Goal: Task Accomplishment & Management: Complete application form

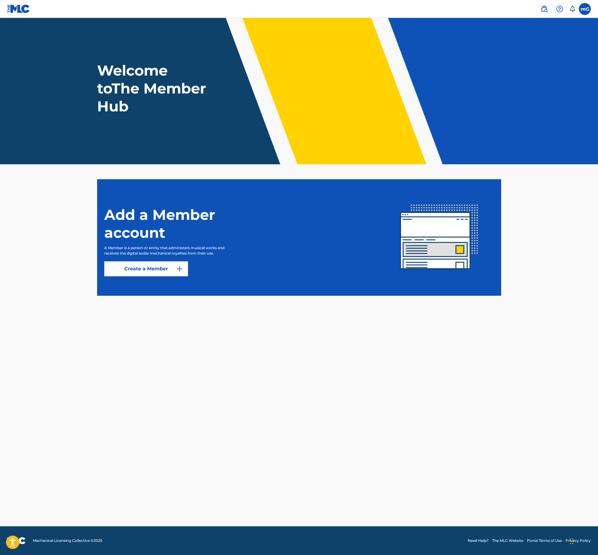
click at [205, 134] on header "Welcome to The Member Hub" at bounding box center [299, 91] width 598 height 146
click at [115, 88] on h1 "Welcome to The Member Hub" at bounding box center [153, 89] width 112 height 54
click at [142, 272] on link "Create a Member" at bounding box center [146, 268] width 84 height 15
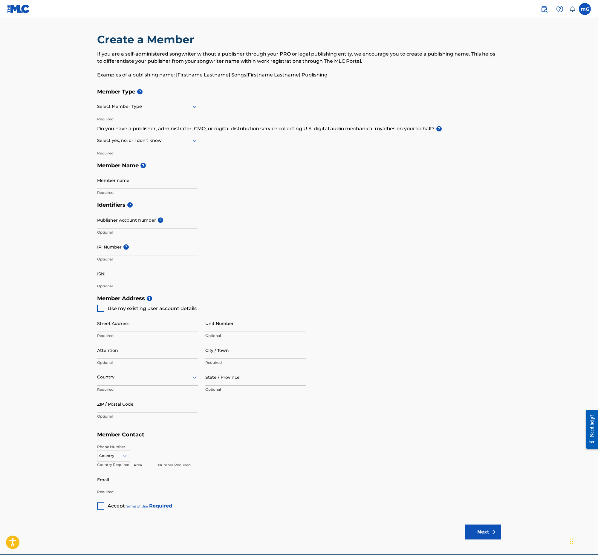
click at [142, 99] on div "Select Member Type" at bounding box center [147, 106] width 101 height 17
click at [226, 229] on div "Identifiers ? Publisher Account Number ? Optional IPI Number ? Optional ISNI Op…" at bounding box center [299, 246] width 404 height 94
click at [141, 55] on p "If you are a self-administered songwriter without a publisher through your PRO …" at bounding box center [299, 57] width 404 height 14
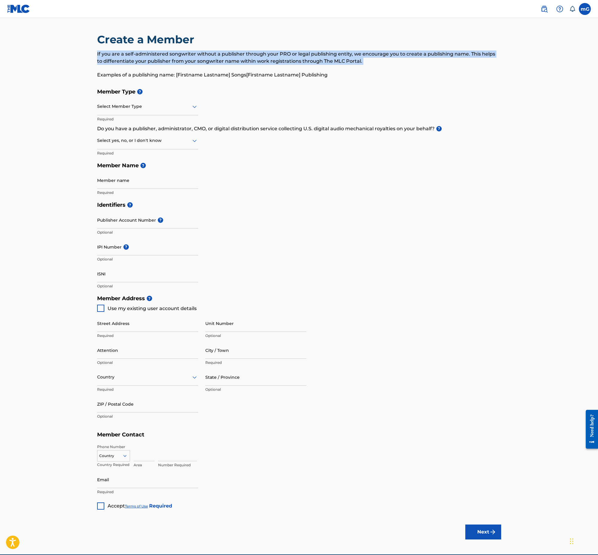
click at [141, 55] on p "If you are a self-administered songwriter without a publisher through your PRO …" at bounding box center [299, 57] width 404 height 14
click at [193, 56] on p "If you are a self-administered songwriter without a publisher through your PRO …" at bounding box center [299, 57] width 404 height 14
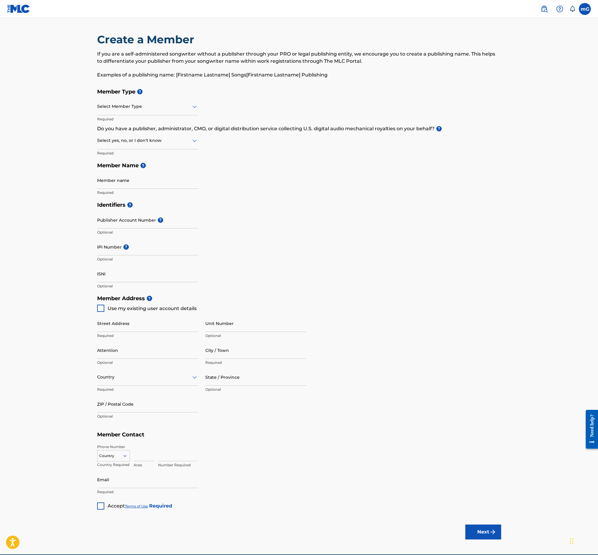
click at [253, 51] on p "If you are a self-administered songwriter without a publisher through your PRO …" at bounding box center [299, 57] width 404 height 14
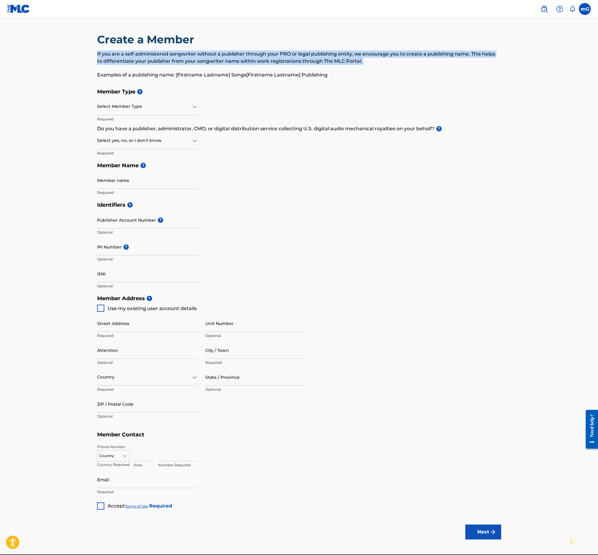
click at [253, 51] on p "If you are a self-administered songwriter without a publisher through your PRO …" at bounding box center [299, 57] width 404 height 14
click at [250, 58] on p "If you are a self-administered songwriter without a publisher through your PRO …" at bounding box center [299, 57] width 404 height 14
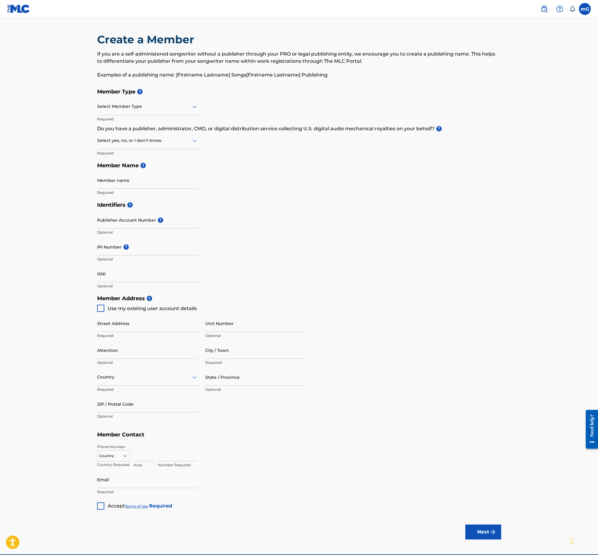
click at [214, 53] on p "If you are a self-administered songwriter without a publisher through your PRO …" at bounding box center [299, 57] width 404 height 14
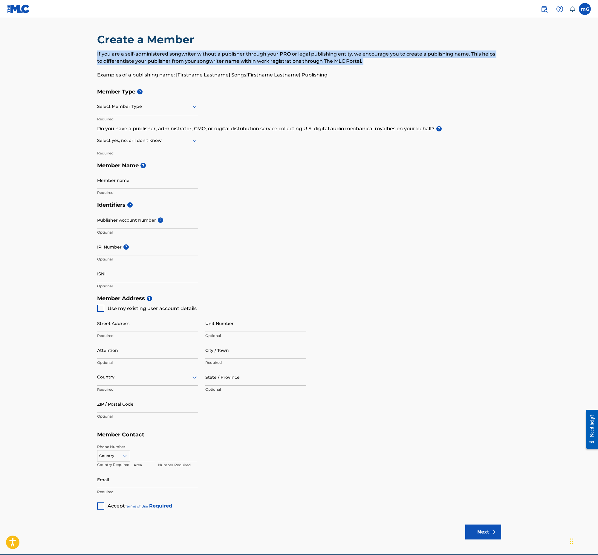
click at [214, 53] on p "If you are a self-administered songwriter without a publisher through your PRO …" at bounding box center [299, 57] width 404 height 14
click at [214, 56] on p "If you are a self-administered songwriter without a publisher through your PRO …" at bounding box center [299, 57] width 404 height 14
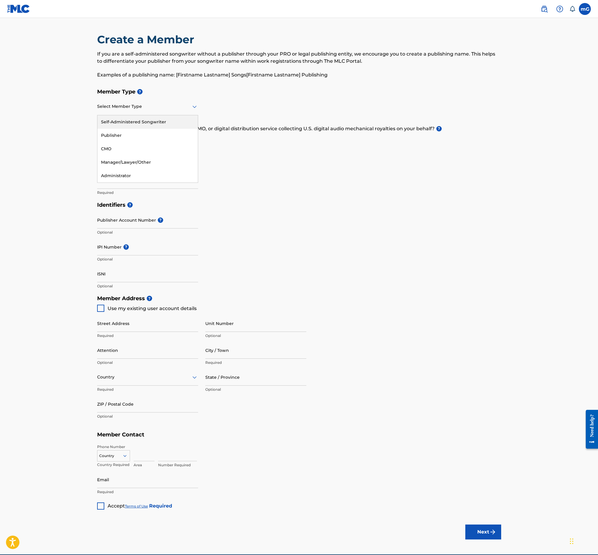
click at [161, 113] on div "Select Member Type" at bounding box center [147, 106] width 101 height 17
click at [141, 104] on div at bounding box center [147, 106] width 101 height 7
click at [129, 148] on div "Select yes, no, or I don't know" at bounding box center [147, 140] width 101 height 17
click at [128, 144] on div "Select yes, no, or I don't know" at bounding box center [147, 140] width 101 height 17
click at [150, 141] on div at bounding box center [147, 140] width 101 height 7
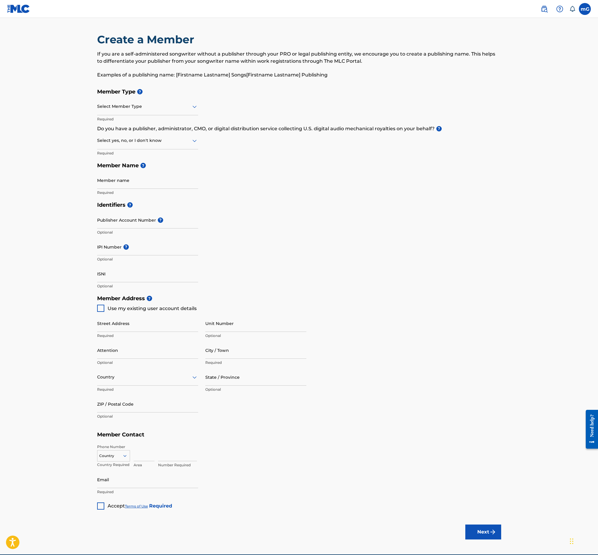
click at [144, 141] on div at bounding box center [147, 140] width 101 height 7
click at [118, 56] on p "If you are a self-administered songwriter without a publisher through your PRO …" at bounding box center [299, 57] width 404 height 14
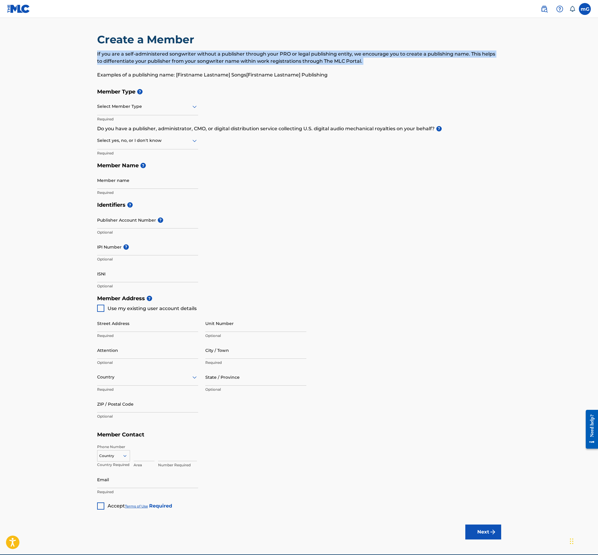
click at [118, 56] on p "If you are a self-administered songwriter without a publisher through your PRO …" at bounding box center [299, 57] width 404 height 14
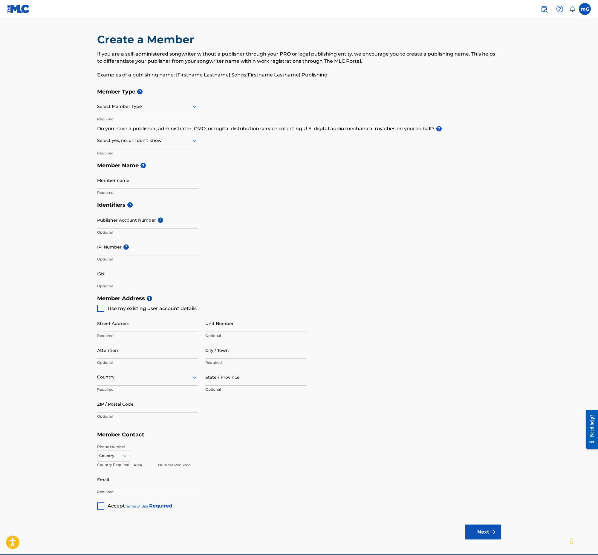
click at [148, 73] on p "Examples of a publishing name: [Firstname Lastname] Songs[Firstname Lastname] P…" at bounding box center [299, 74] width 404 height 7
click at [132, 56] on p "If you are a self-administered songwriter without a publisher through your PRO …" at bounding box center [299, 57] width 404 height 14
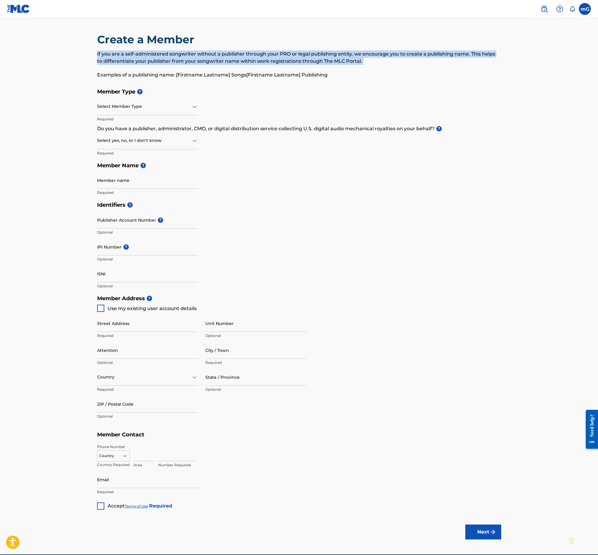
click at [132, 56] on p "If you are a self-administered songwriter without a publisher through your PRO …" at bounding box center [299, 57] width 404 height 14
click at [146, 70] on div "If you are a self-administered songwriter without a publisher through your PRO …" at bounding box center [299, 64] width 404 height 28
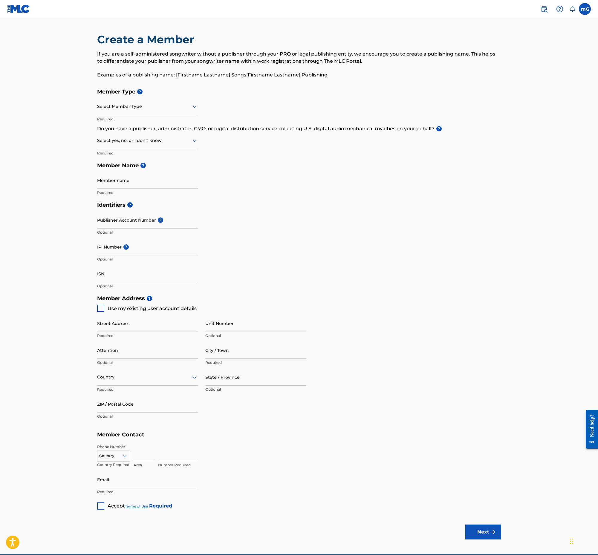
click at [183, 107] on div at bounding box center [147, 106] width 101 height 7
click at [179, 119] on div "Self-Administered Songwriter" at bounding box center [147, 121] width 100 height 13
click at [170, 106] on div at bounding box center [147, 106] width 101 height 7
click at [137, 123] on div "Self-Administered Songwriter" at bounding box center [147, 121] width 100 height 13
click at [133, 60] on p "If you are a self-administered songwriter without a publisher through your PRO …" at bounding box center [299, 57] width 404 height 14
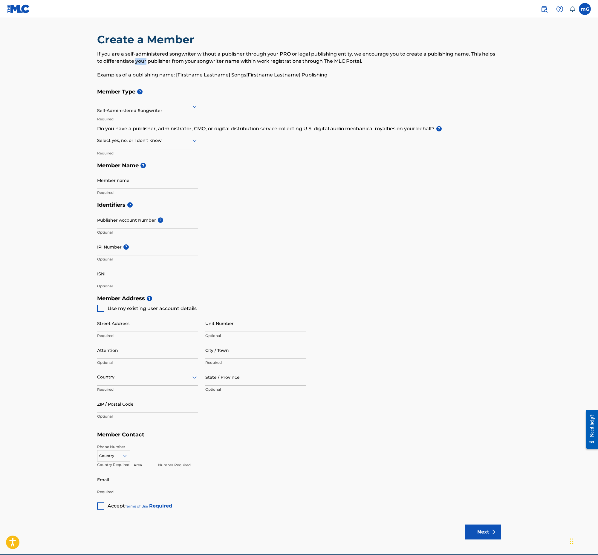
click at [133, 60] on p "If you are a self-administered songwriter without a publisher through your PRO …" at bounding box center [299, 57] width 404 height 14
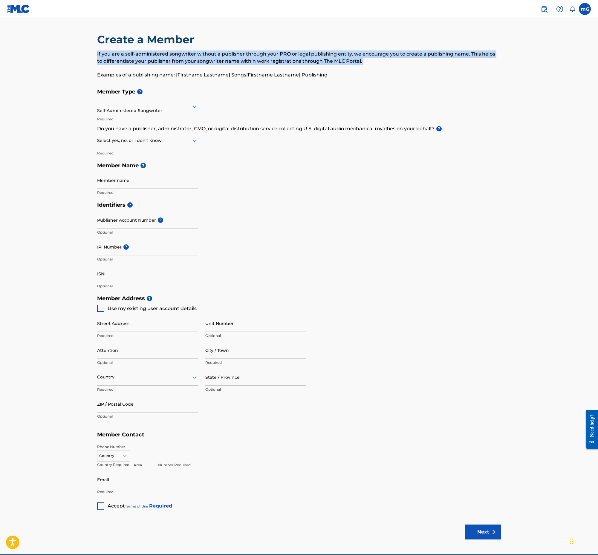
click at [133, 60] on p "If you are a self-administered songwriter without a publisher through your PRO …" at bounding box center [299, 57] width 404 height 14
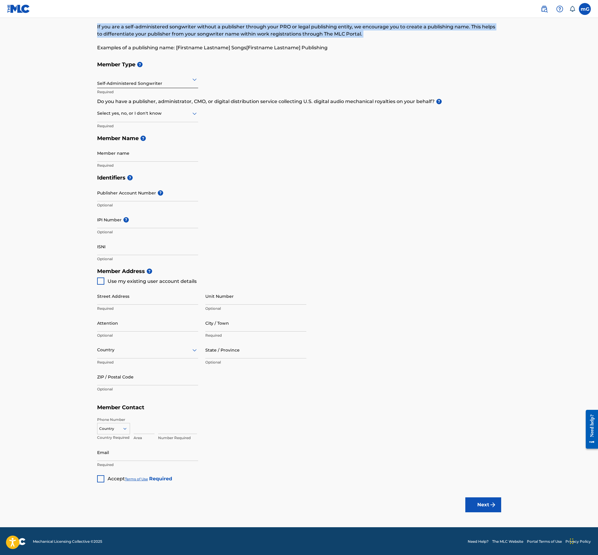
scroll to position [28, 0]
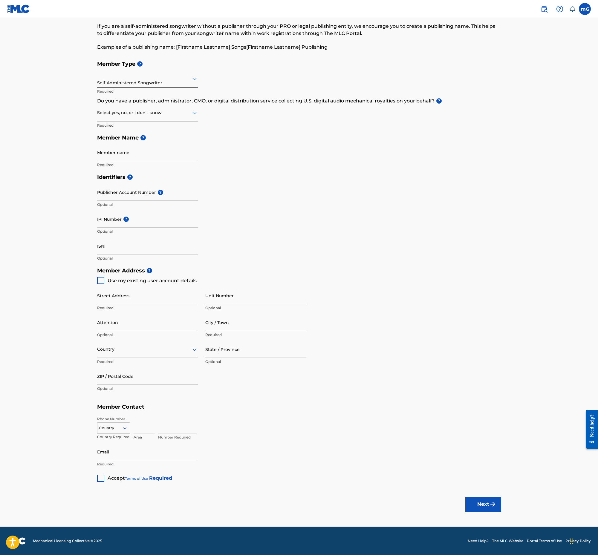
click at [161, 279] on span "Use my existing user account details" at bounding box center [152, 281] width 89 height 6
type input "[STREET_ADDRESS]"
type input "[GEOGRAPHIC_DATA]"
type input "06831"
type input "917"
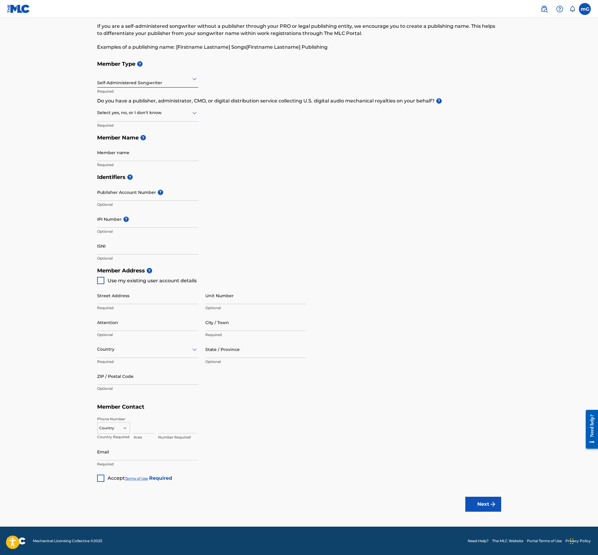
type input "2394417"
type input "[EMAIL_ADDRESS][DOMAIN_NAME]"
click at [180, 283] on span "Use my existing user account details" at bounding box center [152, 281] width 89 height 6
click at [109, 429] on div at bounding box center [113, 428] width 32 height 7
click at [111, 436] on div "US, [GEOGRAPHIC_DATA] +1" at bounding box center [113, 442] width 32 height 23
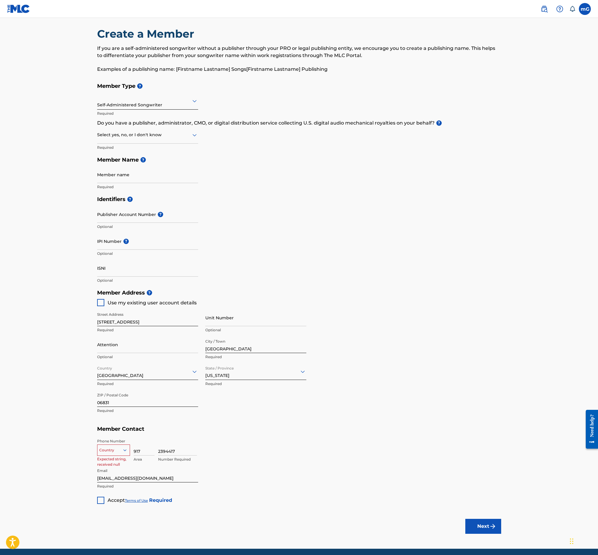
scroll to position [0, 0]
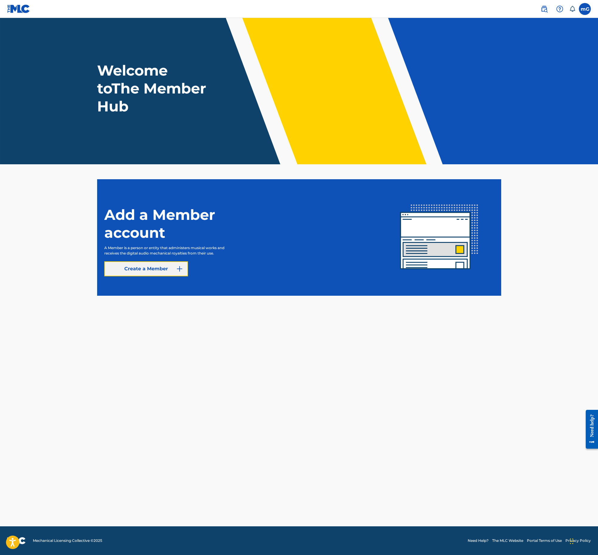
click at [140, 270] on link "Create a Member" at bounding box center [146, 268] width 84 height 15
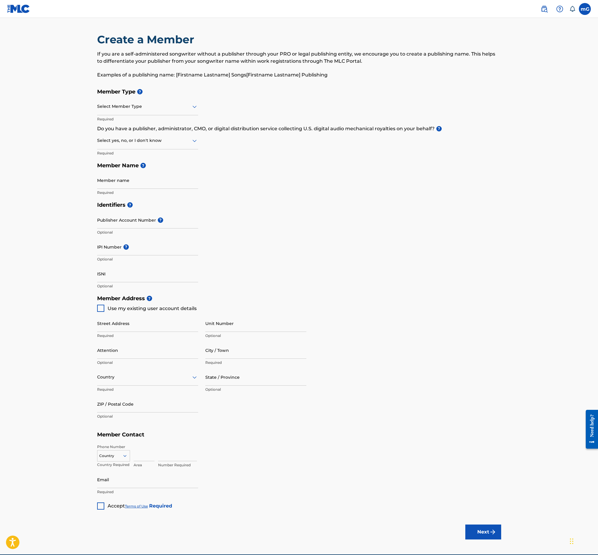
click at [20, 12] on img at bounding box center [18, 8] width 23 height 9
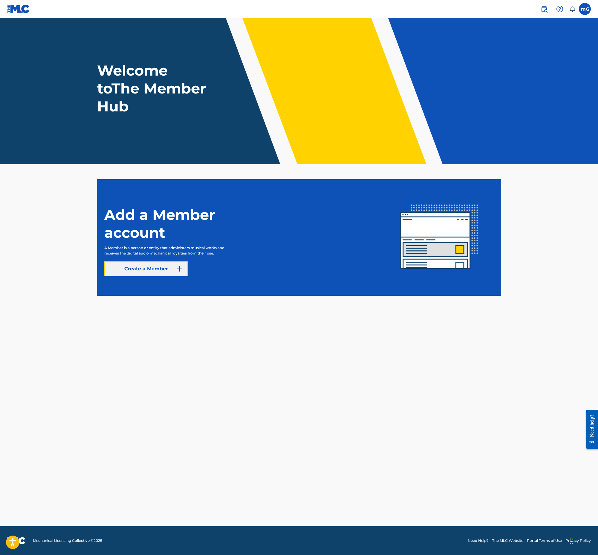
click at [149, 274] on link "Create a Member" at bounding box center [146, 268] width 84 height 15
click at [544, 10] on img at bounding box center [543, 8] width 7 height 7
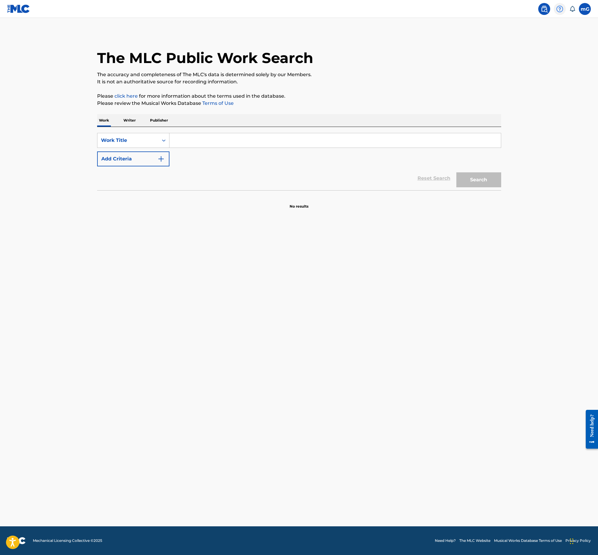
click at [562, 7] on img at bounding box center [559, 8] width 7 height 7
click at [571, 6] on icon at bounding box center [572, 9] width 6 height 6
click at [584, 8] on label at bounding box center [585, 9] width 12 height 12
click at [585, 9] on input "[PERSON_NAME] [EMAIL_ADDRESS][DOMAIN_NAME] Notification Preferences Profile Log…" at bounding box center [585, 9] width 0 height 0
click at [528, 76] on link "Profile" at bounding box center [526, 74] width 12 height 5
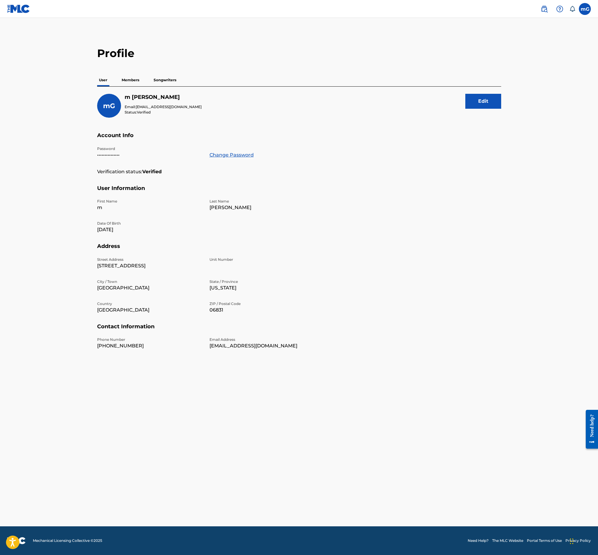
click at [568, 9] on span at bounding box center [556, 9] width 37 height 12
click at [575, 8] on icon at bounding box center [572, 9] width 6 height 6
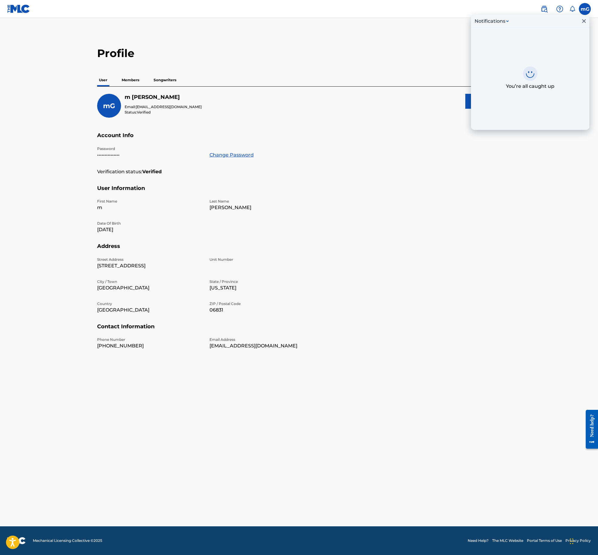
click at [505, 22] on button "Notifications" at bounding box center [492, 21] width 38 height 7
click at [583, 20] on icon "Close Inbox" at bounding box center [583, 21] width 7 height 7
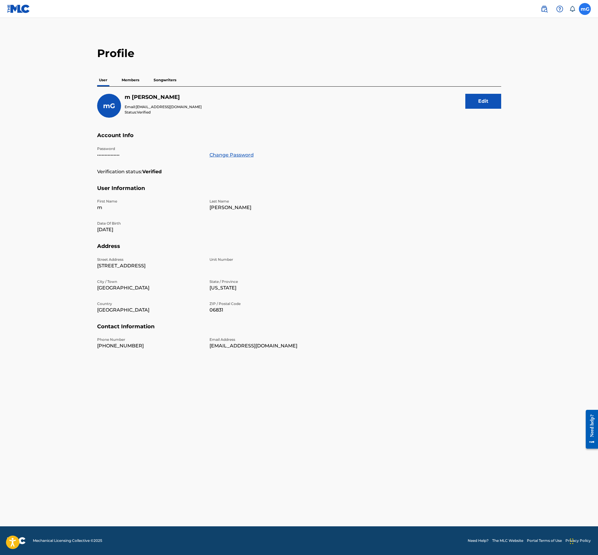
click at [579, 11] on label at bounding box center [585, 9] width 12 height 12
click at [585, 9] on input "[PERSON_NAME] [EMAIL_ADDRESS][DOMAIN_NAME] Notification Preferences Profile Log…" at bounding box center [585, 9] width 0 height 0
click at [582, 11] on div "mG [PERSON_NAME] [EMAIL_ADDRESS][DOMAIN_NAME] Notification Preferences Profile …" at bounding box center [585, 9] width 12 height 12
click at [17, 3] on link at bounding box center [18, 9] width 23 height 18
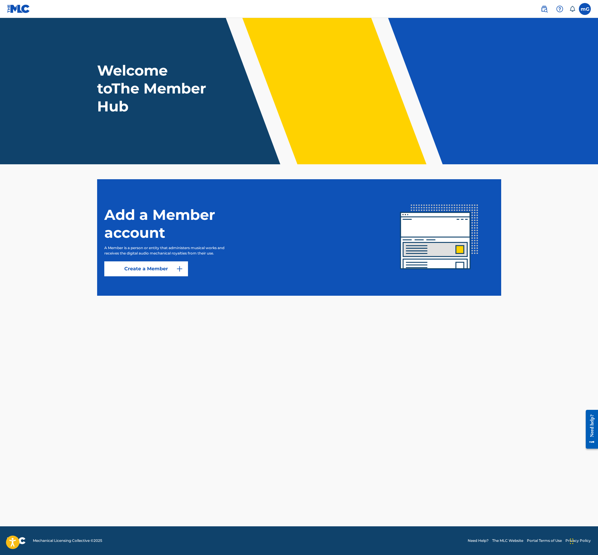
click at [325, 327] on main "Welcome to The Member Hub Add a Member account A Member is a person or entity t…" at bounding box center [299, 272] width 598 height 508
click at [377, 317] on main "Welcome to The Member Hub Add a Member account A Member is a person or entity t…" at bounding box center [299, 272] width 598 height 508
click at [151, 373] on main "Welcome to The Member Hub Add a Member account A Member is a person or entity t…" at bounding box center [299, 272] width 598 height 508
click at [25, 10] on img at bounding box center [18, 8] width 23 height 9
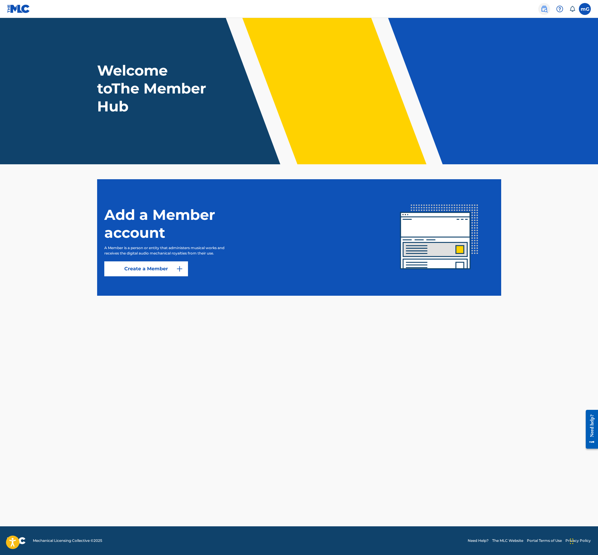
click at [546, 12] on img at bounding box center [543, 8] width 7 height 7
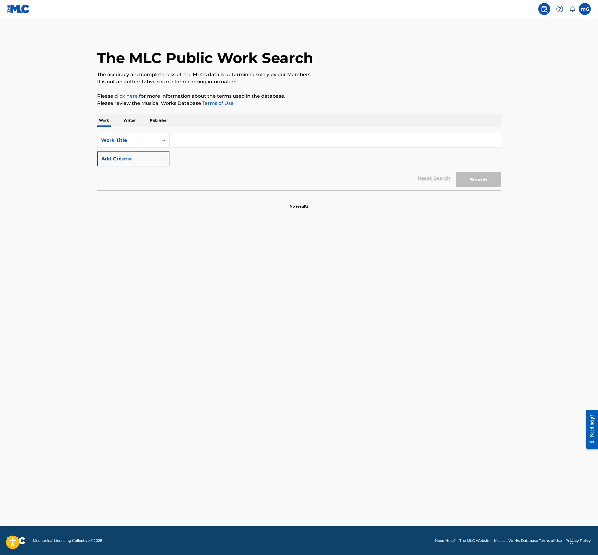
click at [138, 120] on div "Work Writer Publisher" at bounding box center [299, 120] width 404 height 13
click at [135, 118] on p "Writer" at bounding box center [130, 120] width 16 height 13
click at [159, 119] on p "Publisher" at bounding box center [159, 120] width 22 height 13
click at [105, 120] on p "Work" at bounding box center [104, 120] width 14 height 13
click at [588, 5] on label at bounding box center [585, 9] width 12 height 12
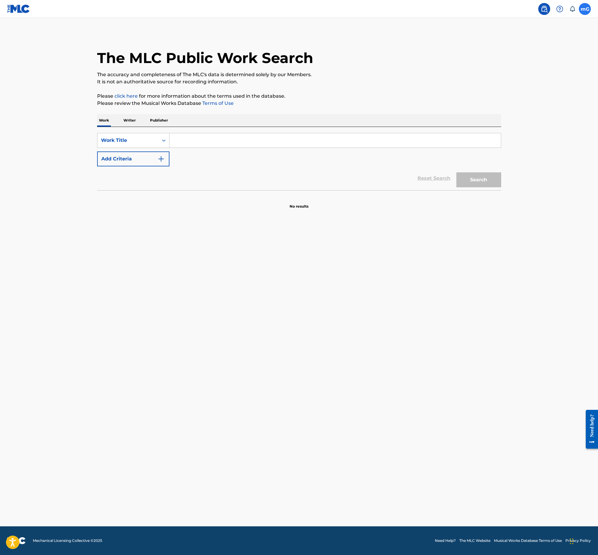
click at [585, 9] on input "[PERSON_NAME] [EMAIL_ADDRESS][DOMAIN_NAME] Notification Preferences Profile Log…" at bounding box center [585, 9] width 0 height 0
click at [528, 79] on div "Notification Preferences Profile Log out" at bounding box center [553, 74] width 74 height 40
click at [585, 9] on input "[PERSON_NAME] [EMAIL_ADDRESS][DOMAIN_NAME] Notification Preferences Profile Log…" at bounding box center [585, 9] width 0 height 0
click at [524, 75] on link "Profile" at bounding box center [526, 74] width 12 height 5
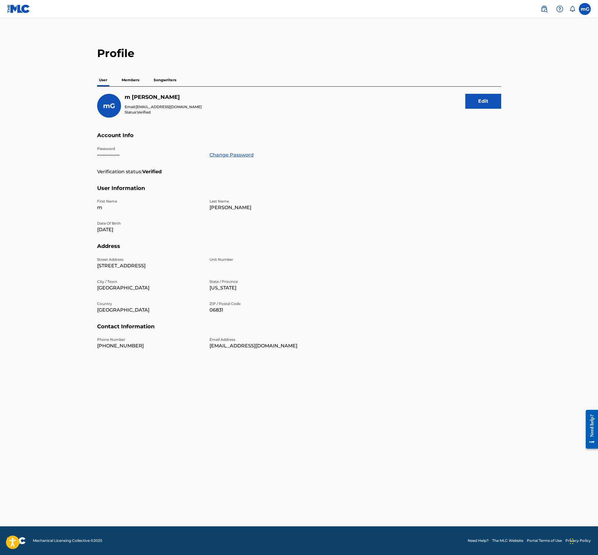
click at [114, 79] on div "User Members Songwriters" at bounding box center [299, 80] width 404 height 13
click at [110, 234] on div "First Name m Last Name Grayson Date Of Birth Apr 21 2025" at bounding box center [205, 221] width 217 height 44
click at [471, 102] on button "Edit" at bounding box center [483, 101] width 36 height 15
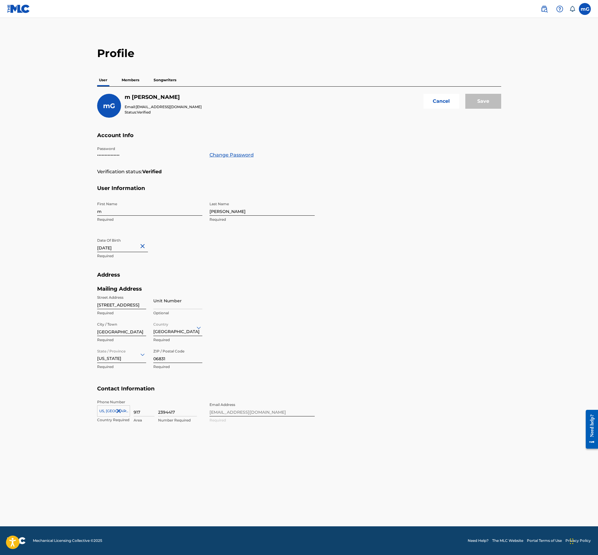
click at [125, 245] on input "April 21 2025" at bounding box center [122, 243] width 51 height 17
select select "3"
click at [156, 266] on select "1899 1900 1901 1902 1903 1904 1905 1906 1907 1908 1909 1910 1911 1912 1913 1914…" at bounding box center [158, 263] width 19 height 7
select select "2003"
click at [150, 260] on select "1899 1900 1901 1902 1903 1904 1905 1906 1907 1908 1909 1910 1911 1912 1913 1914…" at bounding box center [158, 263] width 19 height 7
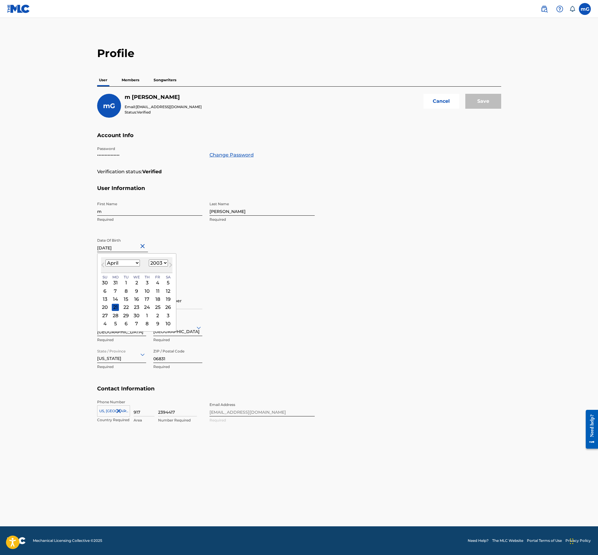
click at [214, 251] on div "First Name m Required Last Name Grayson Required Date Of Birth April 21 2025 Ap…" at bounding box center [205, 235] width 217 height 73
select select "3"
click at [120, 241] on input "April 21 2025" at bounding box center [122, 243] width 51 height 17
click at [162, 262] on select "1899 1900 1901 1902 1903 1904 1905 1906 1907 1908 1909 1910 1911 1912 1913 1914…" at bounding box center [158, 263] width 19 height 7
select select "2003"
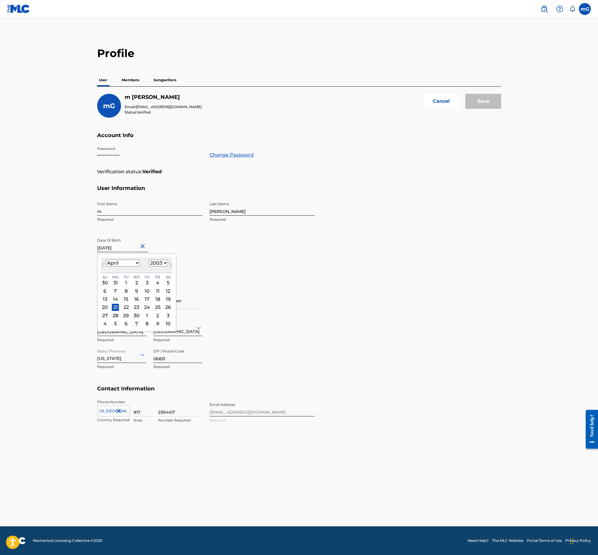
click at [150, 260] on select "1899 1900 1901 1902 1903 1904 1905 1906 1907 1908 1909 1910 1911 1912 1913 1914…" at bounding box center [158, 263] width 19 height 7
click at [484, 104] on div "Save" at bounding box center [483, 106] width 36 height 24
select select "3"
select select "2025"
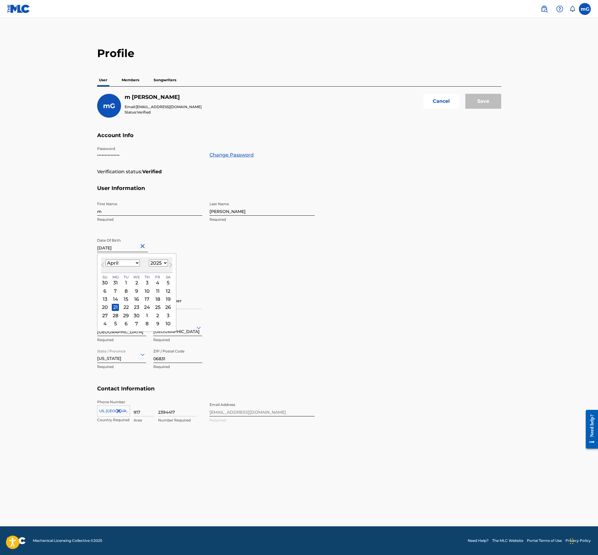
click at [115, 249] on input "April 21 2025" at bounding box center [122, 243] width 51 height 17
click at [162, 263] on select "1899 1900 1901 1902 1903 1904 1905 1906 1907 1908 1909 1910 1911 1912 1913 1914…" at bounding box center [158, 263] width 19 height 7
click at [196, 220] on p "Required" at bounding box center [149, 219] width 105 height 5
click at [125, 82] on p "Members" at bounding box center [130, 80] width 21 height 13
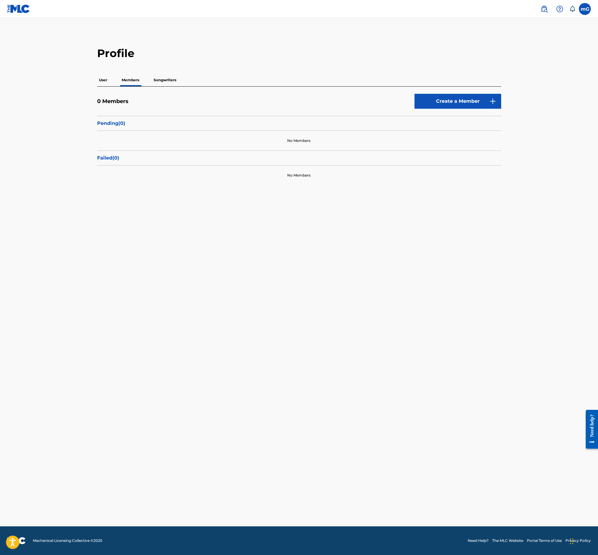
click at [173, 78] on p "Songwriters" at bounding box center [165, 80] width 26 height 13
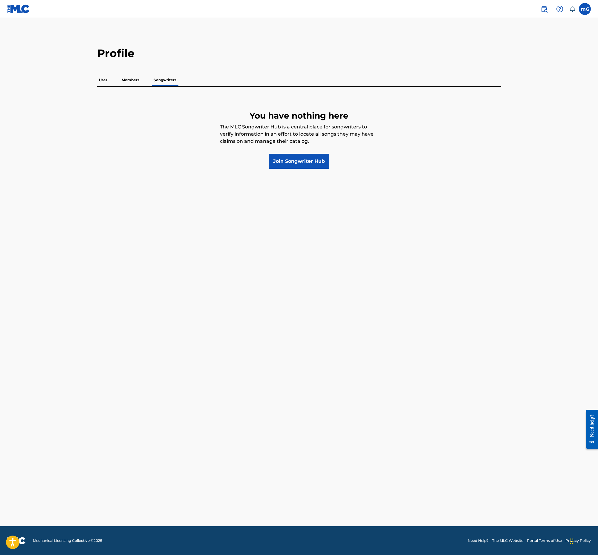
click at [133, 79] on p "Members" at bounding box center [130, 80] width 21 height 13
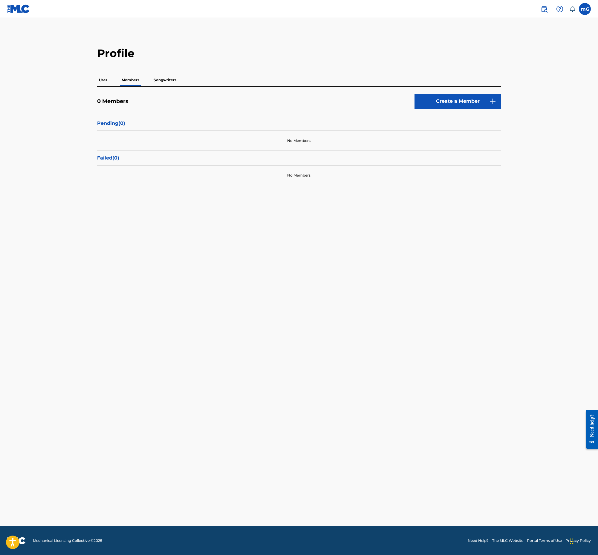
click at [107, 123] on p "Pending ( 0 )" at bounding box center [299, 123] width 404 height 7
click at [114, 82] on div "User Members Songwriters" at bounding box center [299, 80] width 404 height 13
click at [108, 80] on p "User" at bounding box center [103, 80] width 12 height 13
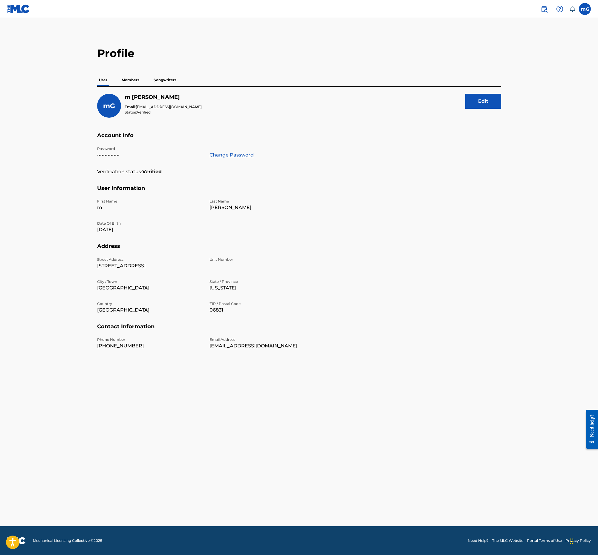
click at [23, 4] on img at bounding box center [18, 8] width 23 height 9
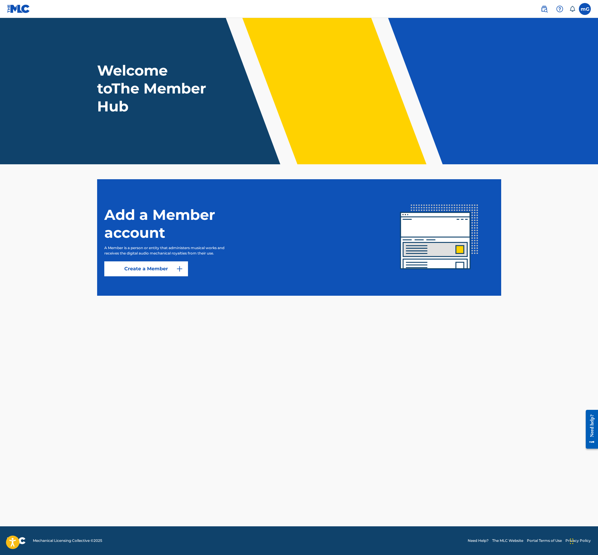
click at [18, 2] on link at bounding box center [18, 9] width 23 height 18
click at [585, 9] on label at bounding box center [585, 9] width 12 height 12
click at [585, 9] on input "[PERSON_NAME] [EMAIL_ADDRESS][DOMAIN_NAME] Notification Preferences Profile Log…" at bounding box center [585, 9] width 0 height 0
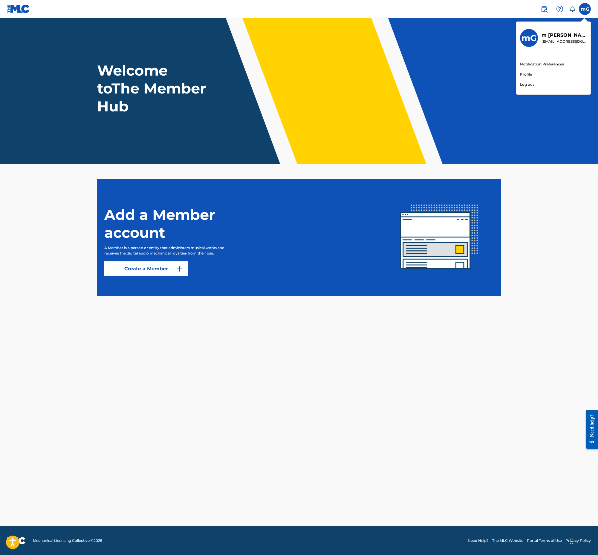
click at [528, 62] on link "Notification Preferences" at bounding box center [542, 64] width 44 height 5
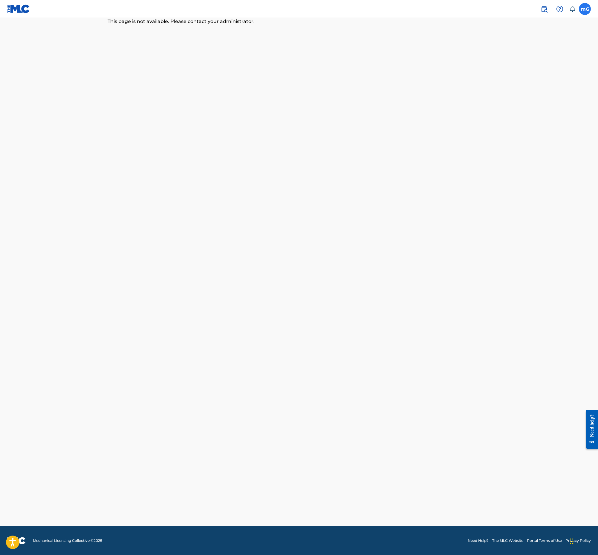
click at [583, 9] on label at bounding box center [585, 9] width 12 height 12
click at [585, 9] on input "[PERSON_NAME] [EMAIL_ADDRESS][DOMAIN_NAME] Notification Preferences Profile Log…" at bounding box center [585, 9] width 0 height 0
click at [545, 65] on link "Notification Preferences" at bounding box center [542, 64] width 44 height 5
click at [585, 11] on label at bounding box center [585, 9] width 12 height 12
click at [585, 9] on input "[PERSON_NAME] [EMAIL_ADDRESS][DOMAIN_NAME] Notification Preferences Profile Log…" at bounding box center [585, 9] width 0 height 0
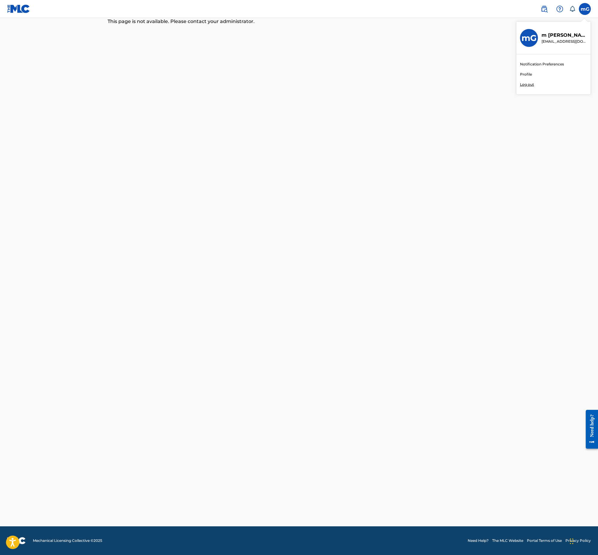
click at [526, 74] on link "Profile" at bounding box center [526, 74] width 12 height 5
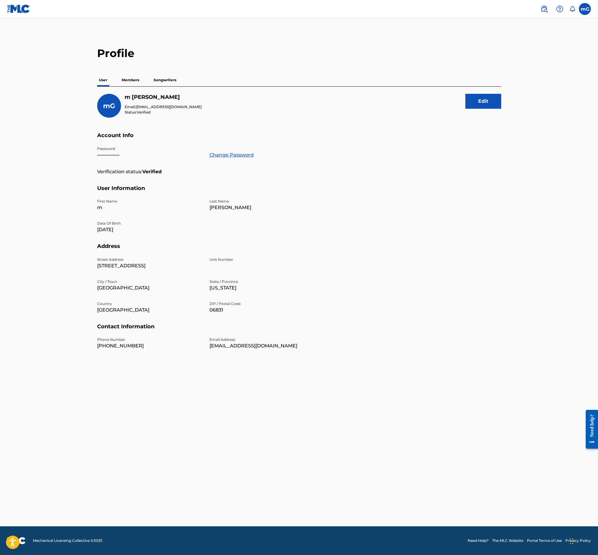
click at [128, 76] on p "Members" at bounding box center [130, 80] width 21 height 13
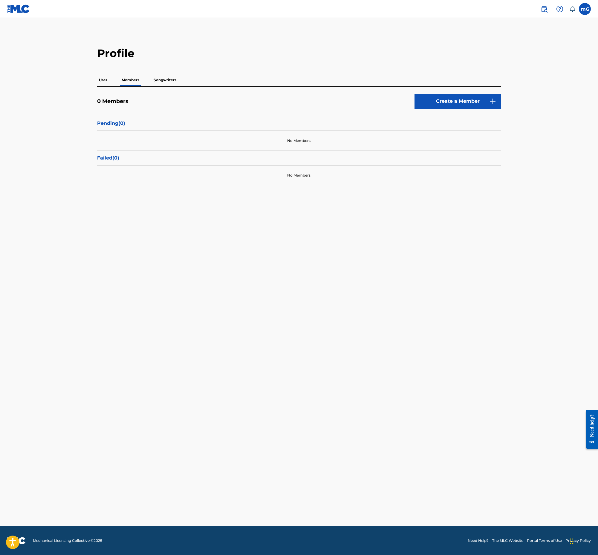
click at [166, 77] on p "Songwriters" at bounding box center [165, 80] width 26 height 13
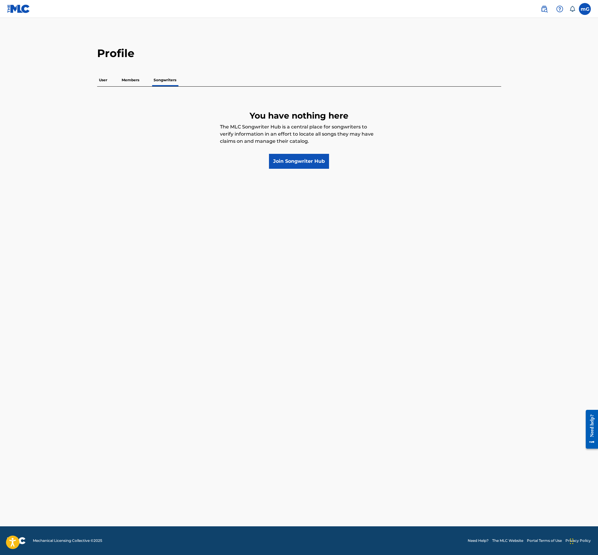
click at [110, 81] on div "User Members Songwriters" at bounding box center [299, 80] width 404 height 13
click at [104, 83] on p "User" at bounding box center [103, 80] width 12 height 13
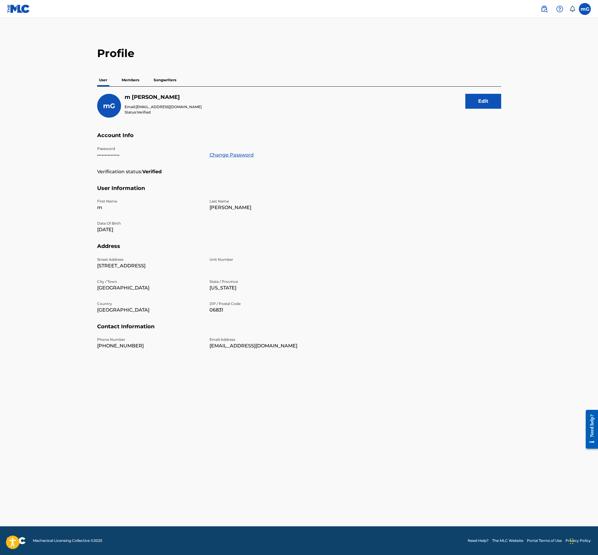
click at [167, 371] on main "Profile User Members Songwriters [PERSON_NAME] Email: [EMAIL_ADDRESS][DOMAIN_NA…" at bounding box center [299, 272] width 598 height 508
click at [480, 95] on button "Edit" at bounding box center [483, 101] width 36 height 15
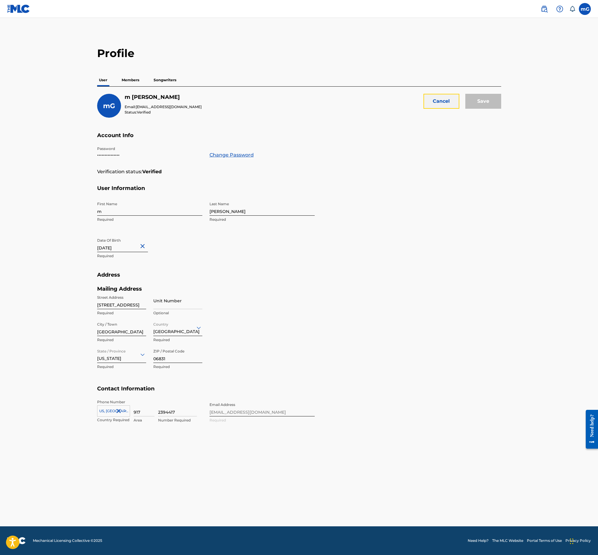
click at [431, 100] on button "Cancel" at bounding box center [441, 101] width 36 height 15
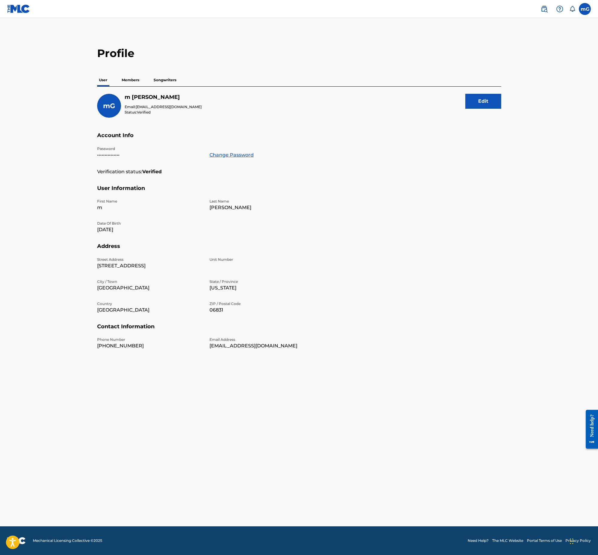
click at [22, 9] on img at bounding box center [18, 8] width 23 height 9
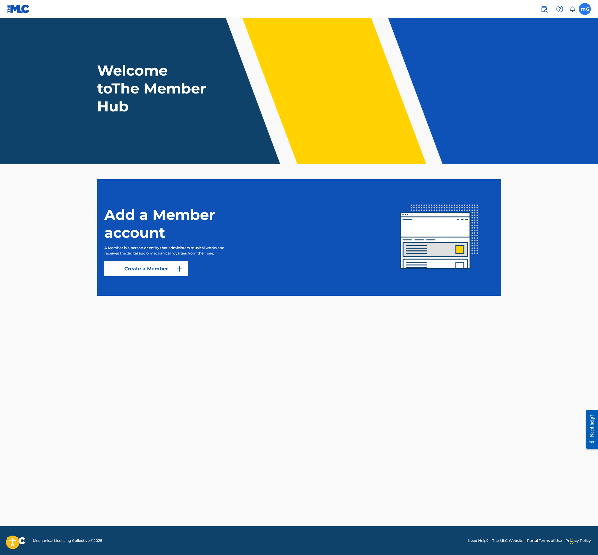
click at [579, 9] on label at bounding box center [585, 9] width 12 height 12
click at [585, 9] on input "[PERSON_NAME] [EMAIL_ADDRESS][DOMAIN_NAME] Notification Preferences Profile Log…" at bounding box center [585, 9] width 0 height 0
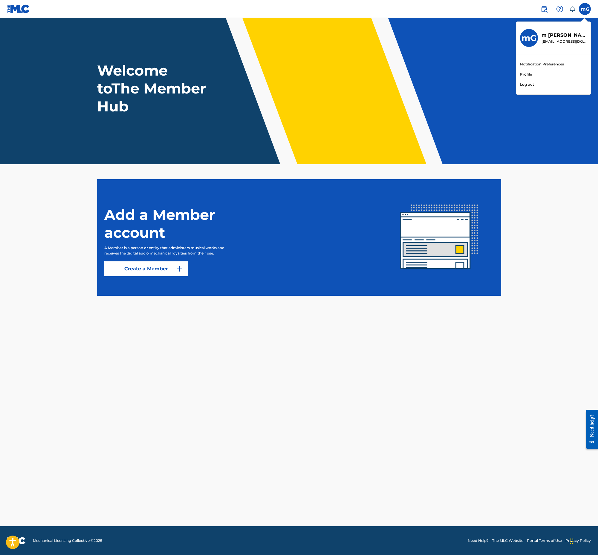
click at [526, 73] on link "Profile" at bounding box center [526, 74] width 12 height 5
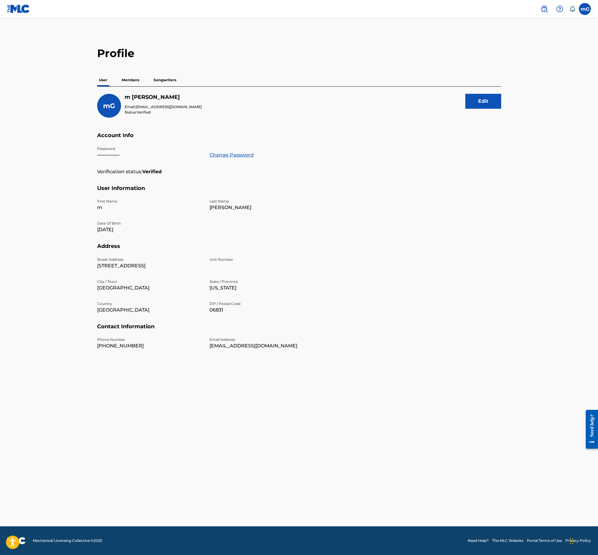
drag, startPoint x: 131, startPoint y: 73, endPoint x: 128, endPoint y: 76, distance: 4.2
click at [128, 76] on p "Members" at bounding box center [130, 80] width 21 height 13
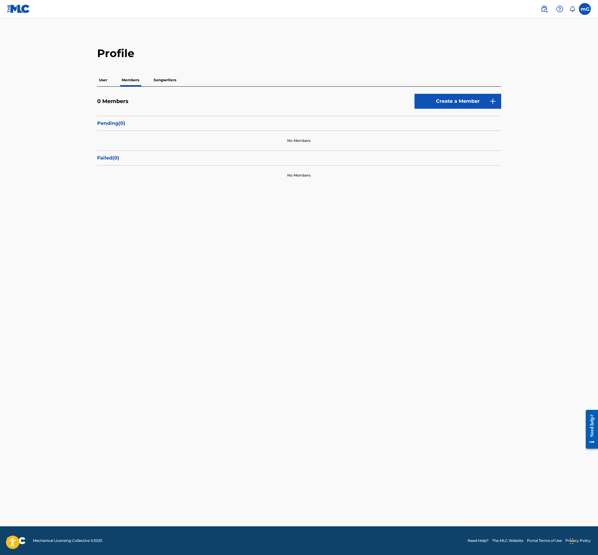
click at [159, 84] on p "Songwriters" at bounding box center [165, 80] width 26 height 13
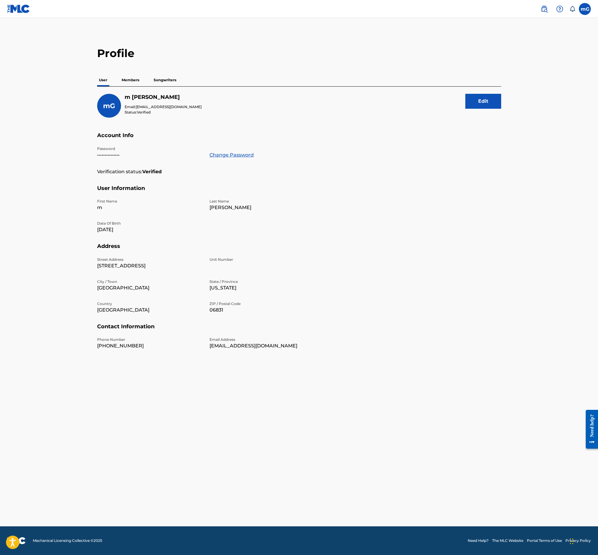
click at [96, 79] on div "Profile User Members Songwriters [PERSON_NAME] Email: [EMAIL_ADDRESS][DOMAIN_NA…" at bounding box center [299, 203] width 418 height 312
click at [18, 6] on img at bounding box center [18, 8] width 23 height 9
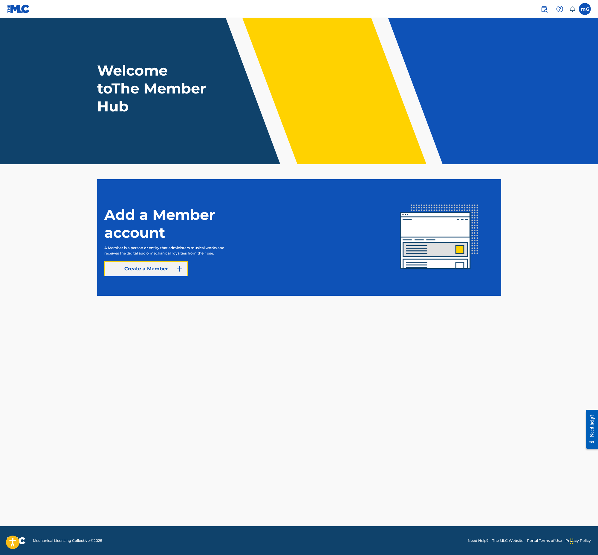
click at [156, 264] on link "Create a Member" at bounding box center [146, 268] width 84 height 15
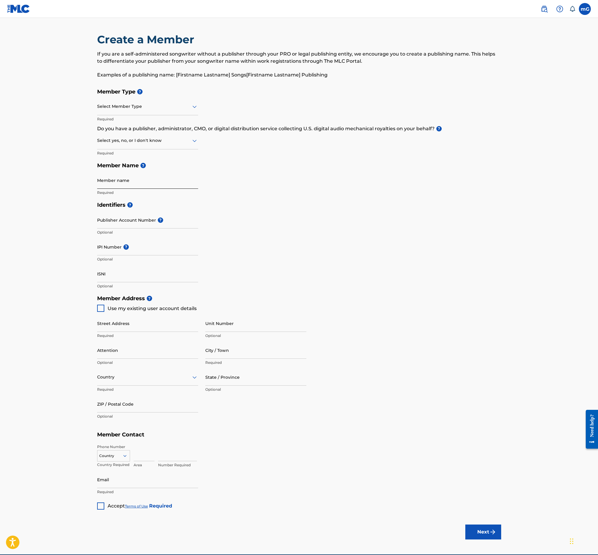
click at [140, 182] on input "Member name" at bounding box center [147, 180] width 101 height 17
click at [216, 159] on h5 "Member Name ?" at bounding box center [299, 165] width 404 height 13
click at [163, 107] on div at bounding box center [147, 106] width 101 height 7
click at [152, 108] on div at bounding box center [147, 106] width 101 height 7
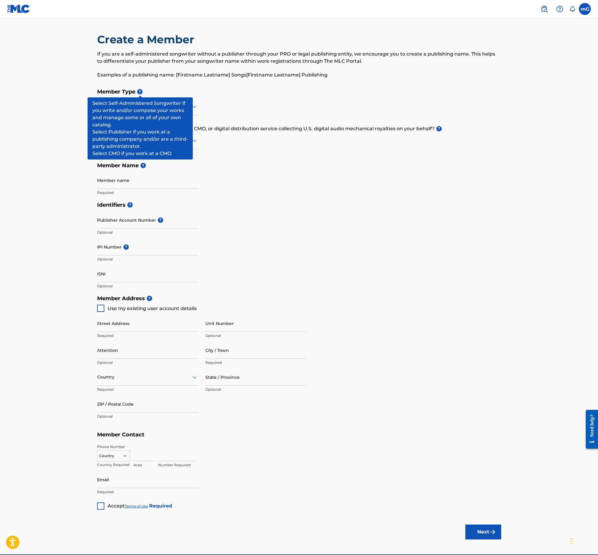
click at [140, 91] on span "?" at bounding box center [139, 91] width 5 height 5
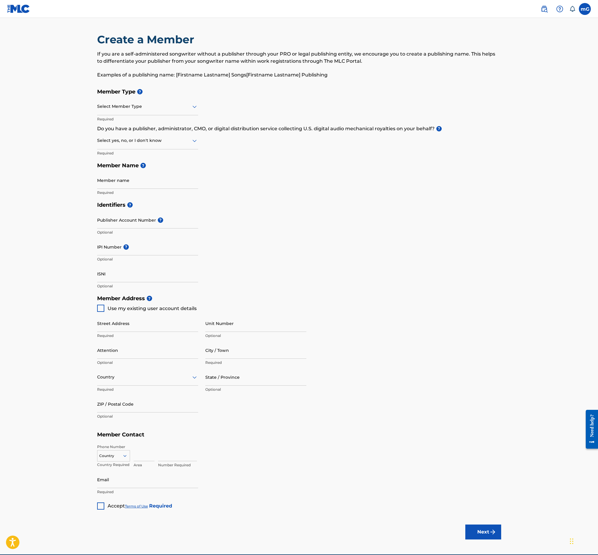
click at [160, 111] on div "Select Member Type" at bounding box center [147, 106] width 101 height 17
click at [129, 93] on h5 "Member Type ?" at bounding box center [299, 91] width 404 height 13
click at [133, 106] on div at bounding box center [147, 106] width 101 height 7
drag, startPoint x: 133, startPoint y: 106, endPoint x: 129, endPoint y: 92, distance: 14.7
click at [133, 106] on div at bounding box center [147, 106] width 101 height 7
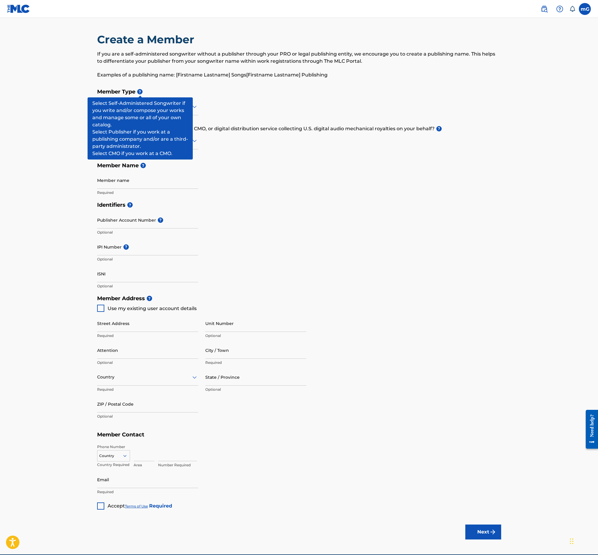
click at [141, 92] on span "?" at bounding box center [139, 91] width 5 height 5
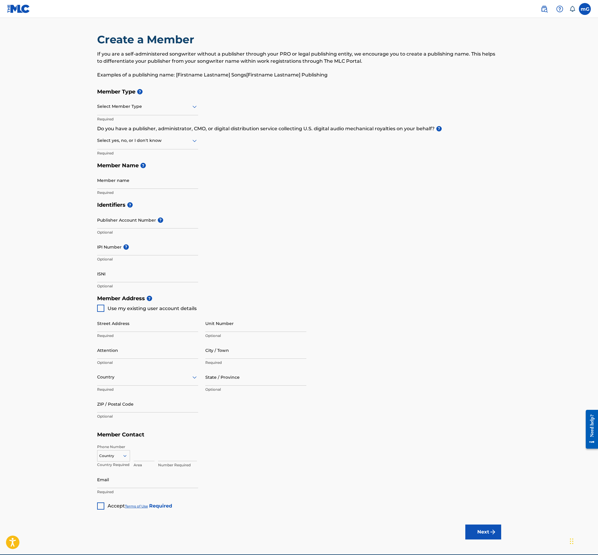
click at [142, 118] on p "Required" at bounding box center [147, 119] width 101 height 5
click at [139, 111] on div "Select Member Type" at bounding box center [147, 106] width 101 height 17
click at [115, 151] on div "CMO" at bounding box center [147, 148] width 100 height 13
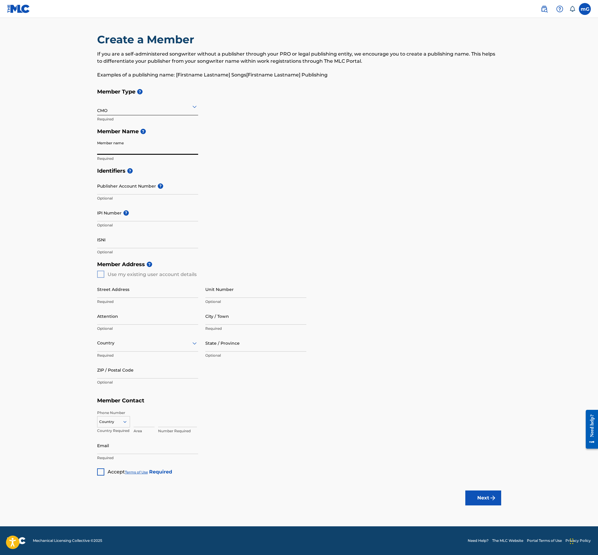
click at [123, 147] on input "Member name" at bounding box center [147, 146] width 101 height 17
click at [146, 140] on input "Member name" at bounding box center [147, 146] width 101 height 17
click at [145, 132] on span "?" at bounding box center [142, 131] width 5 height 5
click at [129, 149] on input "Member name" at bounding box center [147, 146] width 101 height 17
click at [157, 134] on h5 "Member Name ?" at bounding box center [299, 131] width 404 height 13
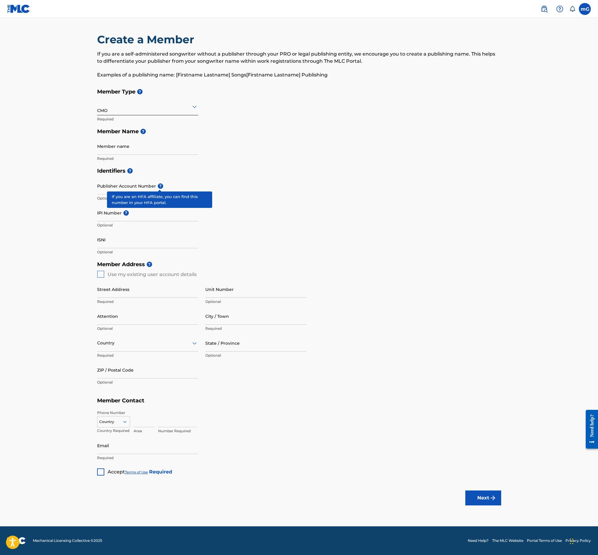
click at [159, 188] on span "?" at bounding box center [160, 185] width 5 height 5
click at [159, 188] on input "Publisher Account Number ?" at bounding box center [147, 185] width 101 height 17
click at [113, 146] on input "Member name" at bounding box center [147, 146] width 101 height 17
click at [90, 151] on div "Create a Member If you are a self-administered songwriter without a publisher t…" at bounding box center [299, 254] width 418 height 443
click at [117, 186] on input "Publisher Account Number ?" at bounding box center [147, 185] width 101 height 17
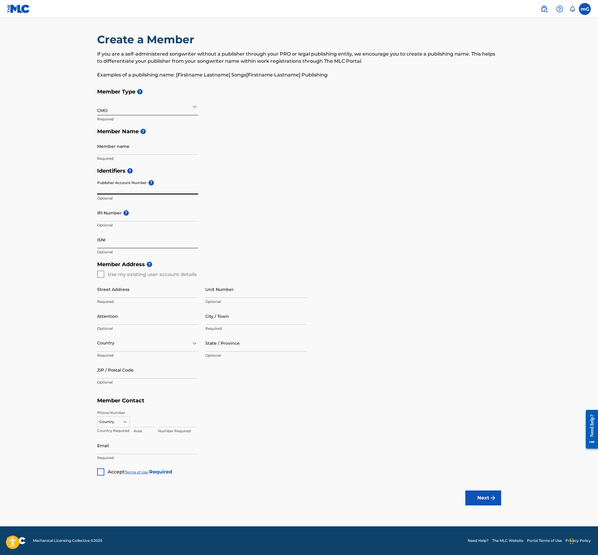
click at [100, 236] on input "ISNI" at bounding box center [147, 239] width 101 height 17
click at [203, 250] on div "Identifiers ? Publisher Account Number ? Optional IPI Number ? Optional ISNI Op…" at bounding box center [299, 212] width 404 height 94
click at [156, 144] on input "Member name" at bounding box center [147, 146] width 101 height 17
click at [105, 159] on p "Required" at bounding box center [147, 158] width 101 height 5
click at [122, 146] on input "Member name" at bounding box center [147, 146] width 101 height 17
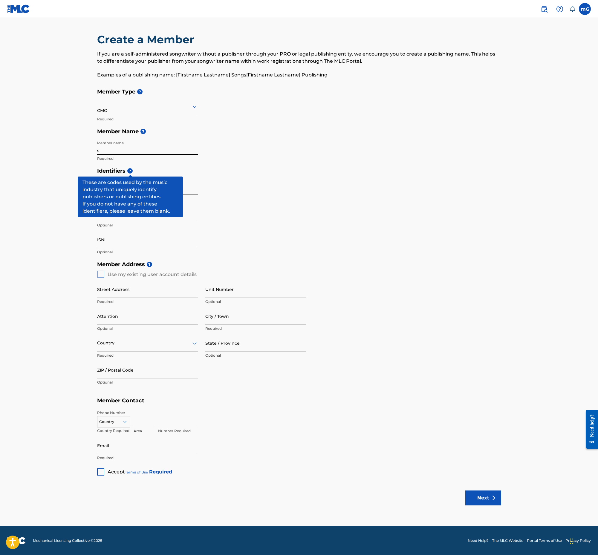
type input "s"
click at [131, 183] on input "Publisher Account Number ?" at bounding box center [147, 185] width 101 height 17
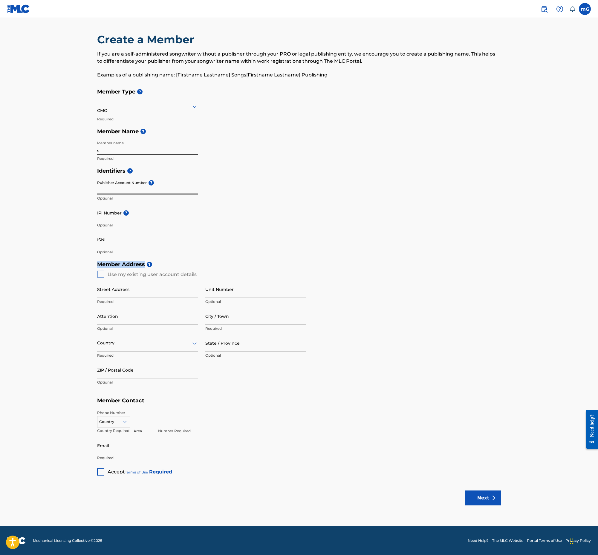
click at [328, 261] on h5 "Member Address ?" at bounding box center [299, 264] width 404 height 13
click at [171, 263] on h5 "Member Address ?" at bounding box center [299, 264] width 404 height 13
click at [118, 425] on div "US, [GEOGRAPHIC_DATA] +1, 1 of 216. 216 results available. Use Up and Down to c…" at bounding box center [113, 420] width 33 height 9
click at [115, 431] on div "US, [GEOGRAPHIC_DATA] +1" at bounding box center [113, 436] width 32 height 23
click at [124, 424] on div "US, [GEOGRAPHIC_DATA] +1 selected, 1 of 216. 216 results available. Use Up and …" at bounding box center [113, 420] width 33 height 9
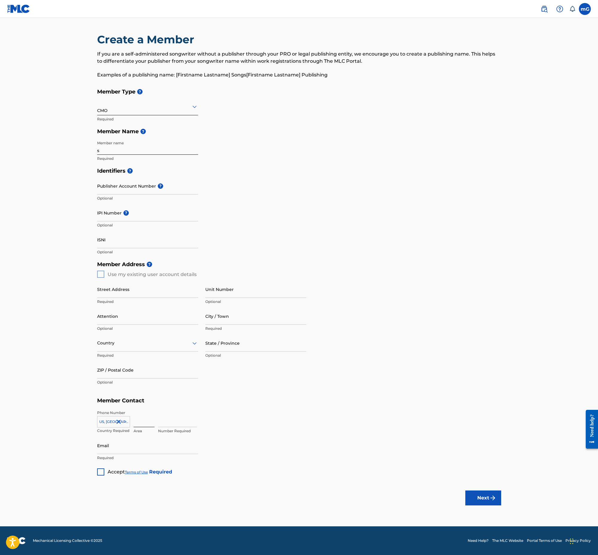
click at [147, 415] on input at bounding box center [144, 418] width 21 height 17
click at [148, 415] on input at bounding box center [144, 418] width 21 height 17
type input "917"
click at [158, 423] on input at bounding box center [177, 418] width 39 height 17
type input "2394417"
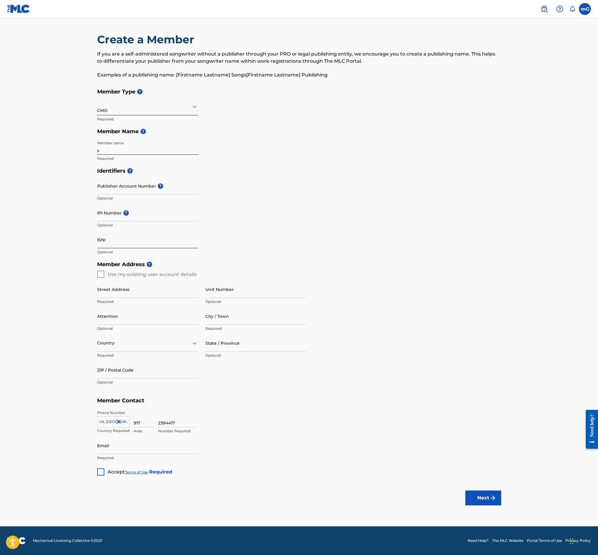
click at [116, 241] on input "ISNI" at bounding box center [147, 239] width 101 height 17
click at [129, 447] on input "Email" at bounding box center [147, 445] width 101 height 17
click at [224, 472] on div "Member Type ? CMO Required Member Name ? Member name s Required Identifiers ? P…" at bounding box center [299, 280] width 404 height 390
click at [111, 444] on input "Email" at bounding box center [147, 445] width 101 height 17
type input "[EMAIL_ADDRESS][DOMAIN_NAME]"
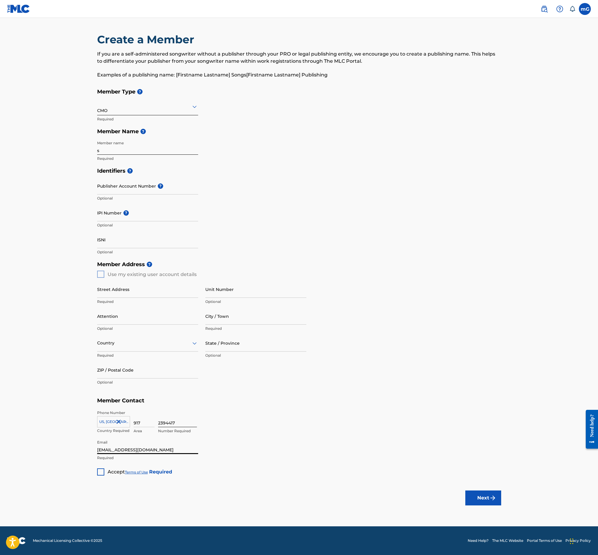
click at [196, 419] on input "2394417" at bounding box center [177, 418] width 39 height 17
click at [211, 474] on div "Member Type ? CMO Required Member Name ? Member name s Required Identifiers ? P…" at bounding box center [299, 280] width 404 height 390
click at [133, 445] on input "[EMAIL_ADDRESS][DOMAIN_NAME]" at bounding box center [147, 445] width 101 height 17
click at [489, 505] on button "Next" at bounding box center [483, 498] width 36 height 15
click at [133, 292] on input "Street Address" at bounding box center [147, 289] width 101 height 17
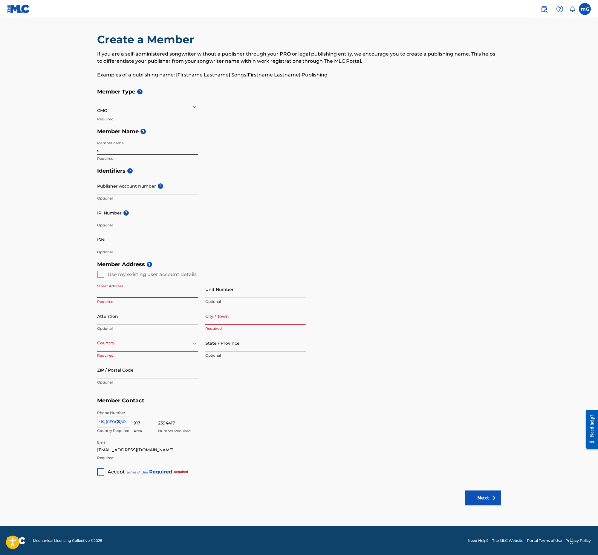
click at [99, 273] on div "Member Address ? Use my existing user account details Street Address Required U…" at bounding box center [299, 326] width 404 height 137
click at [102, 272] on div "Member Address ? Use my existing user account details Street Address Required U…" at bounding box center [299, 326] width 404 height 137
click at [100, 274] on div "Member Address ? Use my existing user account details Street Address Required U…" at bounding box center [299, 326] width 404 height 137
drag, startPoint x: 100, startPoint y: 274, endPoint x: 111, endPoint y: 291, distance: 19.8
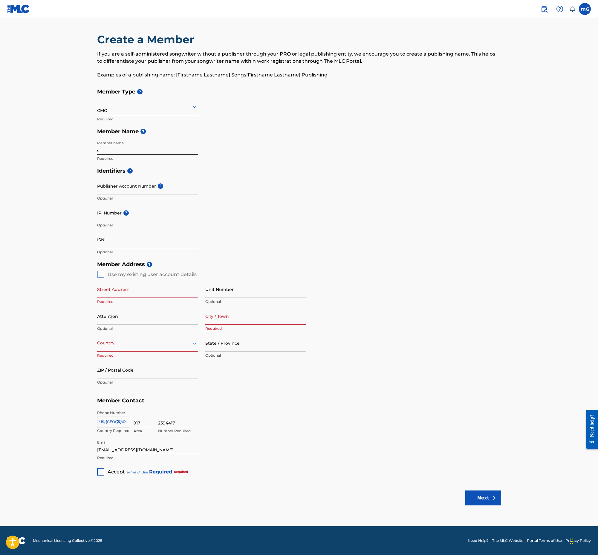
click at [101, 275] on div "Member Address ? Use my existing user account details Street Address Required U…" at bounding box center [299, 326] width 404 height 137
click at [111, 291] on input "Street Address" at bounding box center [147, 289] width 101 height 17
click at [98, 273] on div "Member Address ? Use my existing user account details Street Address Required U…" at bounding box center [299, 326] width 404 height 137
drag, startPoint x: 105, startPoint y: 145, endPoint x: 114, endPoint y: 162, distance: 19.2
click at [108, 151] on input "s" at bounding box center [147, 146] width 101 height 17
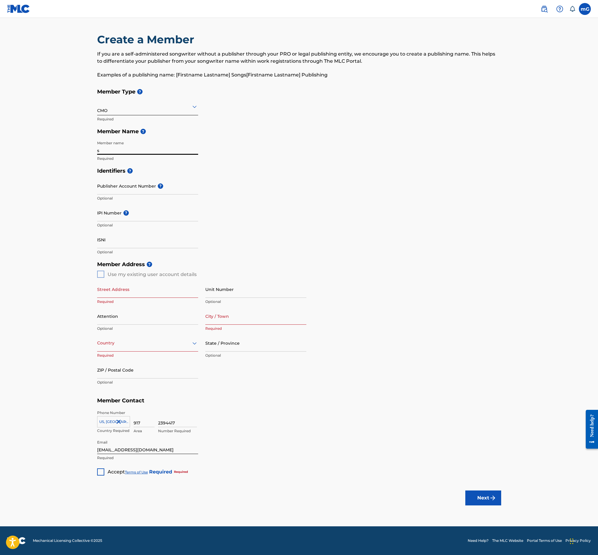
drag, startPoint x: 94, startPoint y: 262, endPoint x: 112, endPoint y: 304, distance: 46.3
click at [96, 269] on div "Create a Member If you are a self-administered songwriter without a publisher t…" at bounding box center [299, 254] width 418 height 443
click at [118, 297] on input "Street Address" at bounding box center [147, 289] width 101 height 17
type input "[STREET_ADDRESS]"
click at [139, 341] on div at bounding box center [147, 342] width 101 height 7
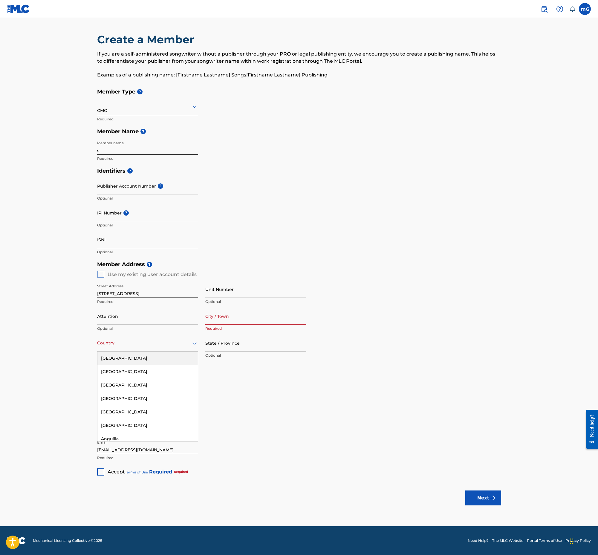
click at [130, 361] on div "[GEOGRAPHIC_DATA]" at bounding box center [147, 358] width 100 height 13
click at [242, 317] on input "City / Town" at bounding box center [255, 316] width 101 height 17
type input "ct"
click at [221, 346] on div at bounding box center [255, 342] width 101 height 7
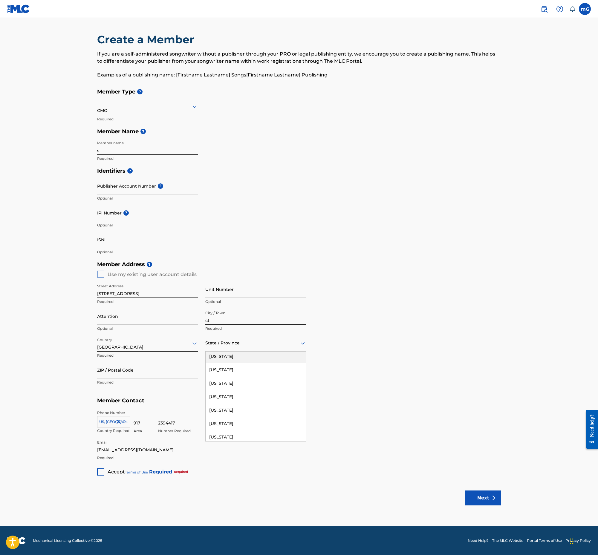
click at [219, 320] on input "ct" at bounding box center [255, 316] width 101 height 17
type input "r"
type input "[GEOGRAPHIC_DATA]"
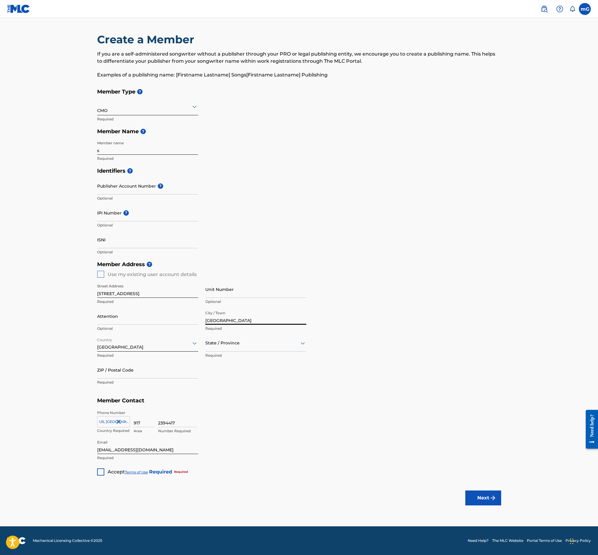
click at [117, 111] on div "CMO" at bounding box center [147, 106] width 101 height 15
click at [115, 108] on div at bounding box center [147, 106] width 101 height 7
click at [117, 142] on input "s" at bounding box center [147, 146] width 101 height 17
click at [121, 146] on input "s" at bounding box center [147, 146] width 101 height 17
click at [115, 151] on input "s" at bounding box center [147, 146] width 101 height 17
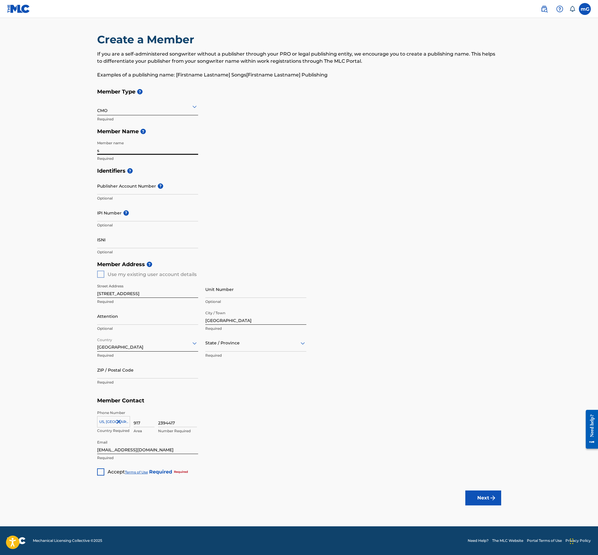
click at [115, 151] on input "s" at bounding box center [147, 146] width 101 height 17
click at [108, 199] on p "Optional" at bounding box center [147, 198] width 101 height 5
click at [235, 344] on div at bounding box center [255, 342] width 101 height 7
click at [223, 432] on div "[US_STATE]" at bounding box center [256, 433] width 100 height 13
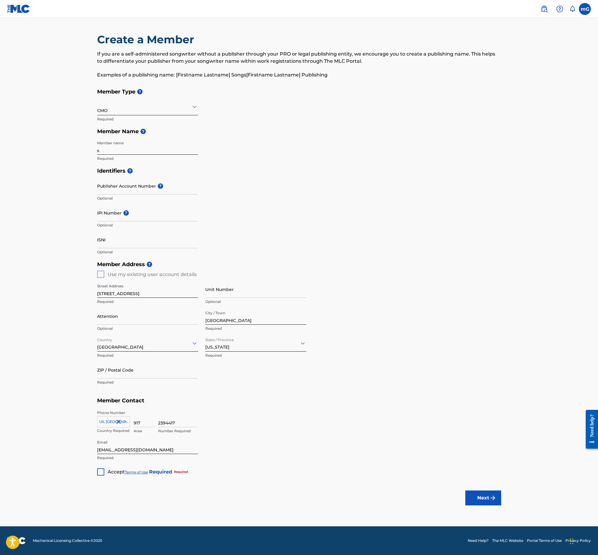
click at [138, 349] on div "[GEOGRAPHIC_DATA]" at bounding box center [147, 343] width 101 height 15
click at [137, 338] on div "[GEOGRAPHIC_DATA]" at bounding box center [147, 343] width 101 height 15
click at [121, 378] on input "ZIP / Postal Code" at bounding box center [147, 369] width 101 height 17
type input "06831"
click at [101, 472] on div at bounding box center [100, 471] width 7 height 7
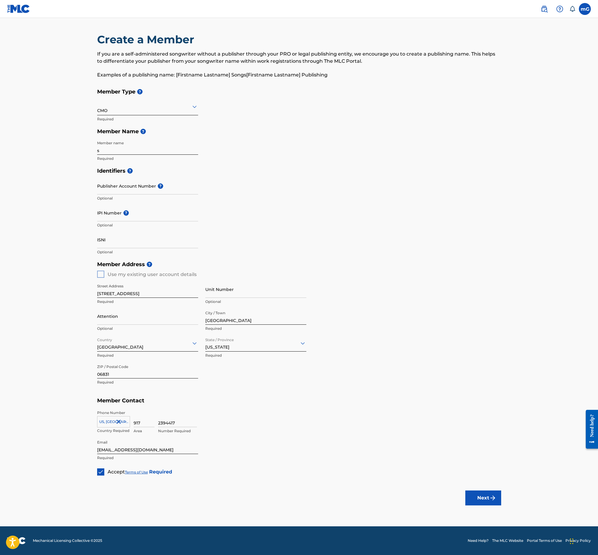
click at [98, 471] on img at bounding box center [101, 472] width 6 height 6
click at [134, 321] on input "Attention" at bounding box center [147, 316] width 101 height 17
click at [246, 414] on div "2394417 Number Required" at bounding box center [329, 423] width 343 height 27
click at [497, 494] on button "Next" at bounding box center [483, 498] width 36 height 15
click at [101, 470] on div at bounding box center [100, 471] width 7 height 7
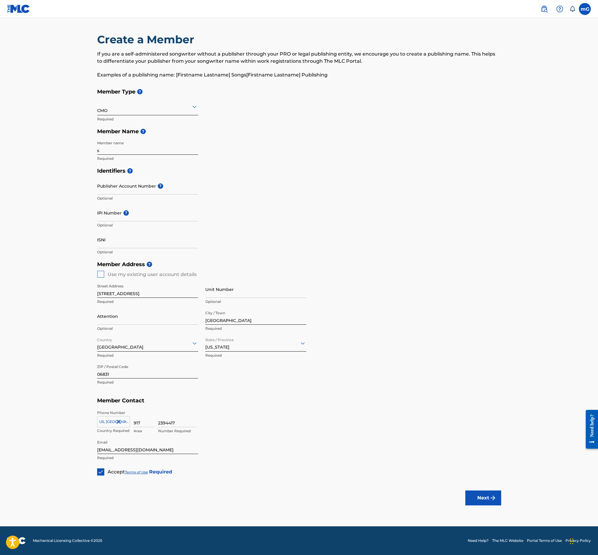
click at [129, 470] on link "Terms of Use" at bounding box center [136, 472] width 23 height 4
drag, startPoint x: 102, startPoint y: 293, endPoint x: 124, endPoint y: 304, distance: 24.6
click at [102, 295] on input "[STREET_ADDRESS]" at bounding box center [147, 289] width 101 height 17
click at [473, 501] on button "Next" at bounding box center [483, 498] width 36 height 15
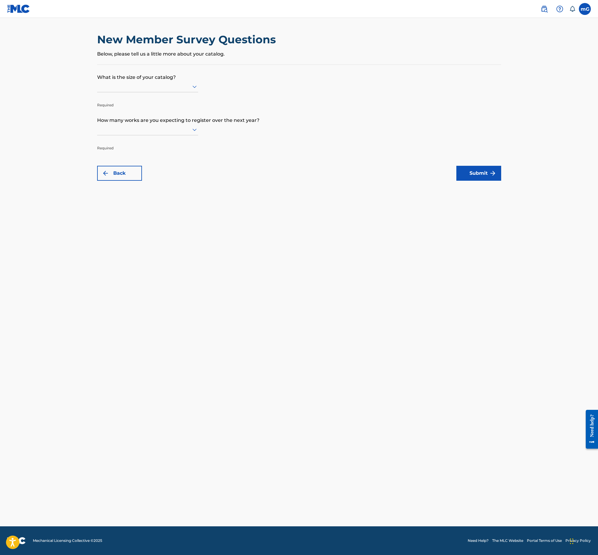
click at [141, 89] on div at bounding box center [147, 86] width 101 height 7
click at [123, 206] on main "New Member Survey Questions Below, please tell us a little more about your cata…" at bounding box center [299, 272] width 598 height 508
click at [129, 131] on div at bounding box center [147, 129] width 101 height 7
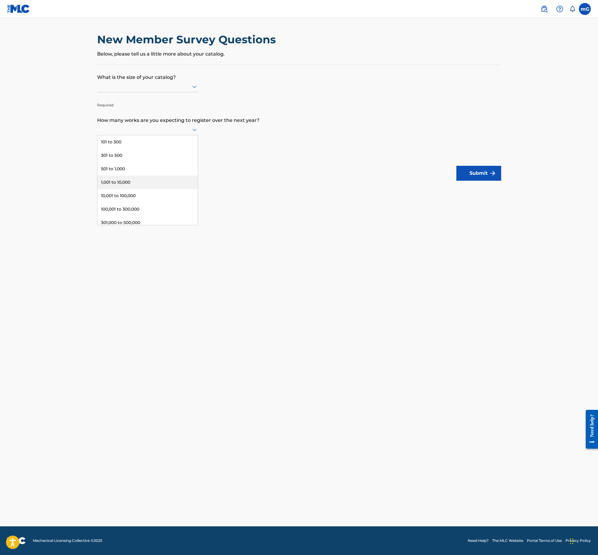
click at [128, 181] on div "1,001 to 10,000" at bounding box center [147, 182] width 100 height 13
click at [137, 100] on p "Required" at bounding box center [147, 101] width 101 height 14
click at [137, 96] on p "Required" at bounding box center [147, 101] width 101 height 14
click at [139, 88] on div at bounding box center [147, 86] width 101 height 7
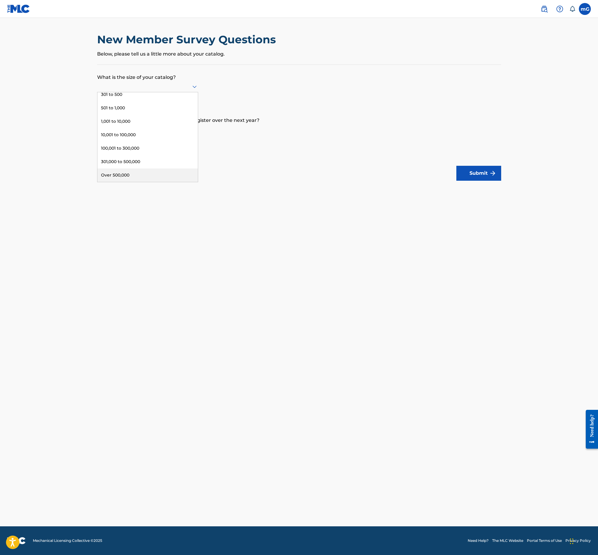
click at [126, 174] on div "Over 500,000" at bounding box center [147, 174] width 100 height 13
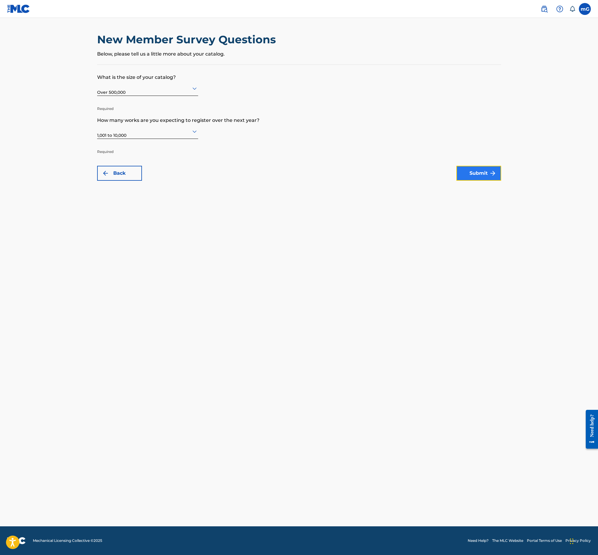
click at [484, 176] on button "Submit" at bounding box center [478, 173] width 45 height 15
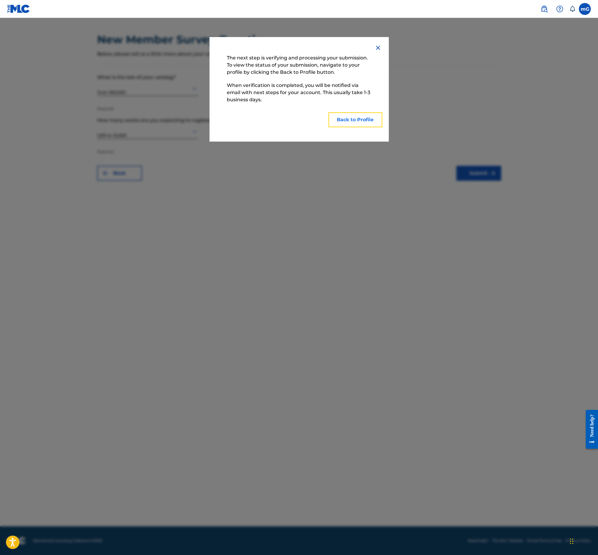
click at [335, 122] on button "Back to Profile" at bounding box center [355, 119] width 54 height 15
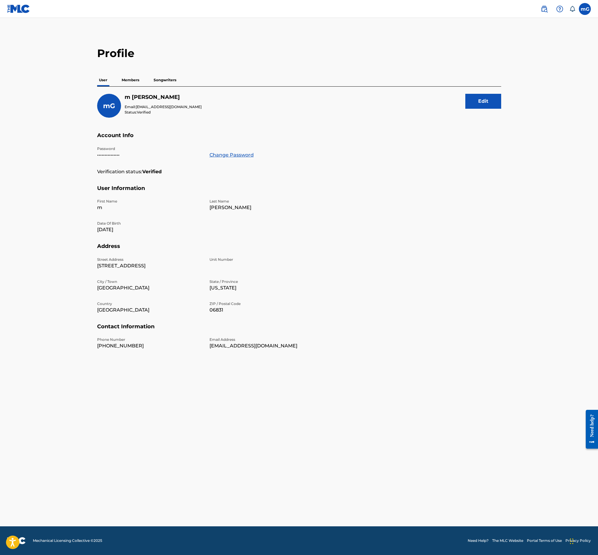
click at [136, 82] on p "Members" at bounding box center [130, 80] width 21 height 13
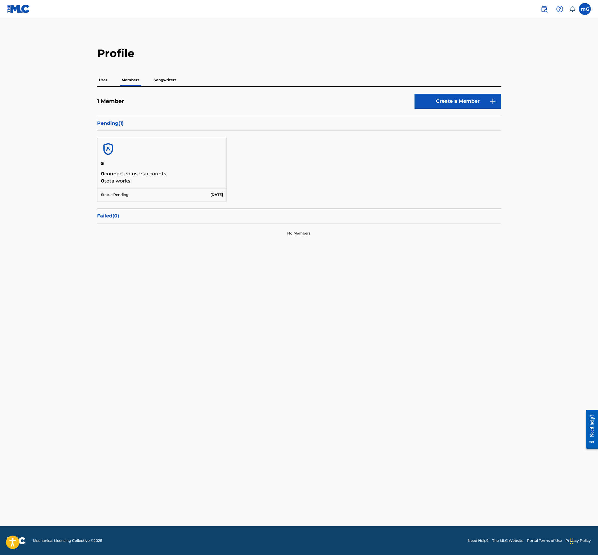
click at [188, 164] on h5 "s" at bounding box center [162, 165] width 122 height 10
click at [164, 84] on p "Songwriters" at bounding box center [165, 80] width 26 height 13
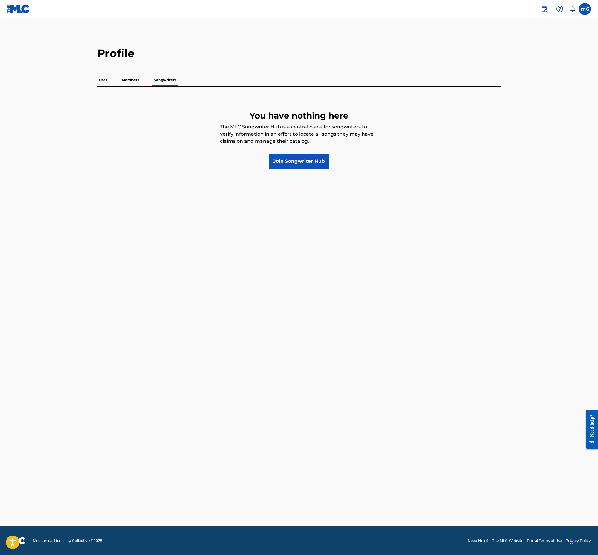
click at [149, 79] on div "User Members Songwriters" at bounding box center [299, 80] width 404 height 13
click at [140, 75] on p "Members" at bounding box center [130, 80] width 21 height 13
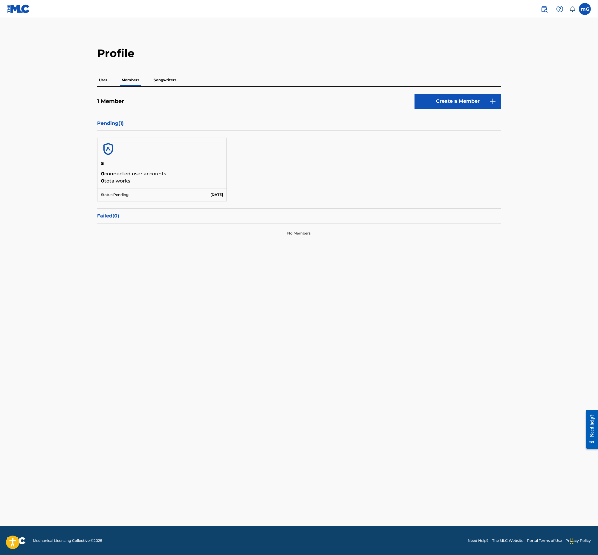
click at [107, 120] on p "Pending ( 1 )" at bounding box center [299, 123] width 404 height 7
click at [50, 483] on main "Profile User Members Songwriters 1 Member Create a Member Pending ( 1 ) s 0 con…" at bounding box center [299, 272] width 598 height 508
click at [169, 82] on p "Songwriters" at bounding box center [165, 80] width 26 height 13
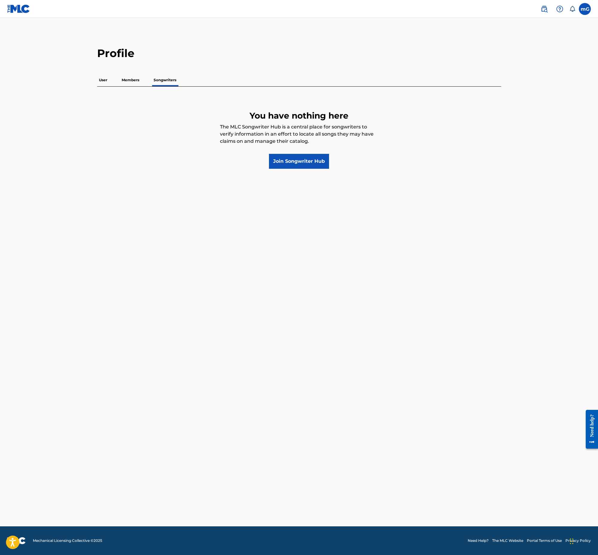
click at [132, 84] on p "Members" at bounding box center [130, 80] width 21 height 13
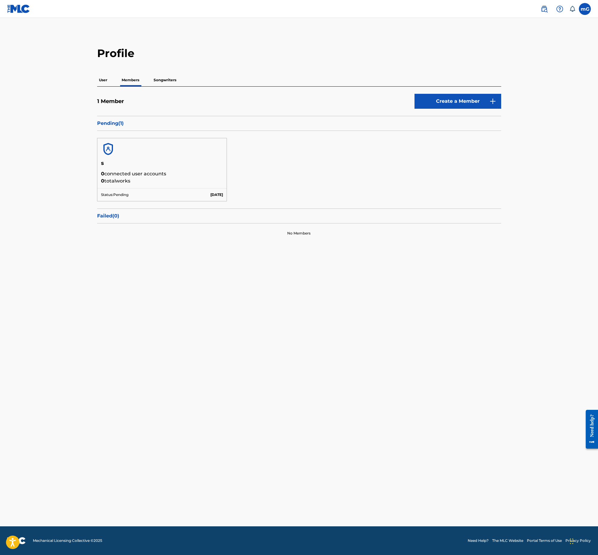
click at [112, 220] on div "Failed ( 0 )" at bounding box center [299, 216] width 404 height 15
click at [112, 217] on p "Failed ( 0 )" at bounding box center [299, 215] width 404 height 7
click at [163, 83] on p "Songwriters" at bounding box center [165, 80] width 26 height 13
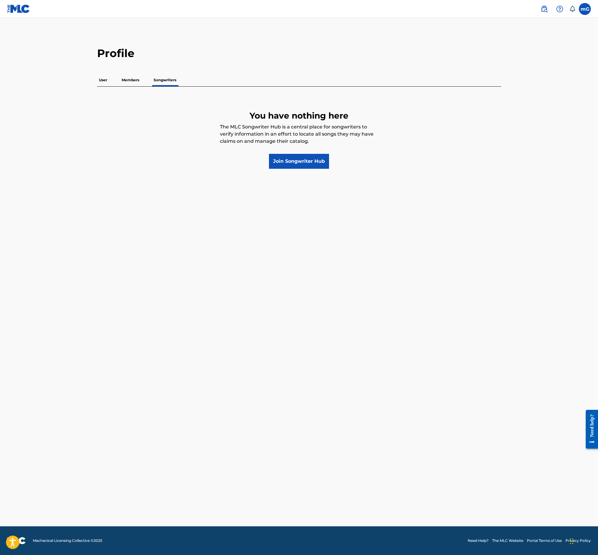
click at [106, 85] on p "User" at bounding box center [103, 80] width 12 height 13
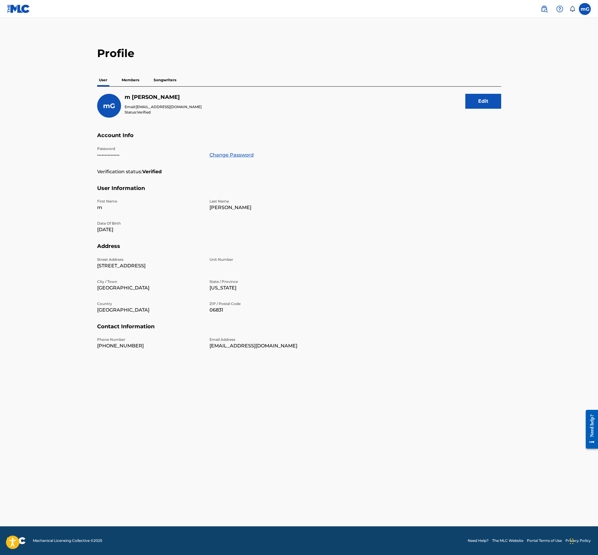
click at [577, 10] on div "mG [PERSON_NAME] [EMAIL_ADDRESS][DOMAIN_NAME] Notification Preferences Profile …" at bounding box center [562, 9] width 56 height 12
click at [580, 11] on label at bounding box center [585, 9] width 12 height 12
click at [585, 9] on input "[PERSON_NAME] [EMAIL_ADDRESS][DOMAIN_NAME] Notification Preferences Profile Log…" at bounding box center [585, 9] width 0 height 0
click at [23, 9] on img at bounding box center [18, 8] width 23 height 9
